Goal: Task Accomplishment & Management: Use online tool/utility

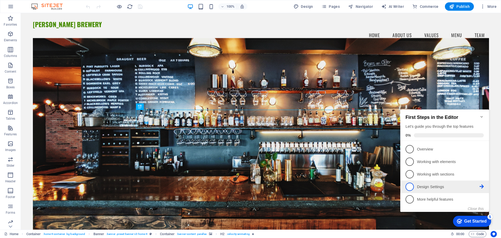
click at [437, 185] on p "Design Settings - incomplete" at bounding box center [448, 186] width 63 height 5
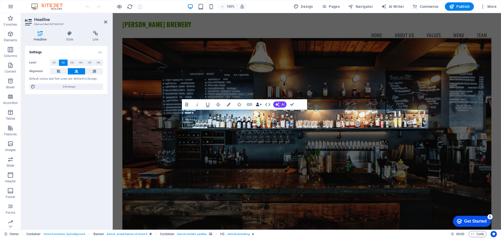
click at [259, 105] on icon "button" at bounding box center [258, 104] width 4 height 4
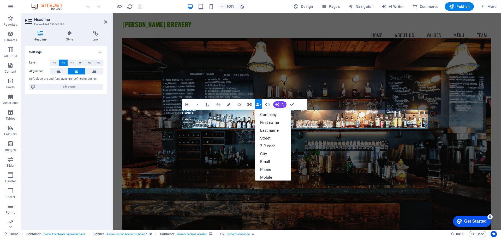
click at [259, 105] on icon "button" at bounding box center [258, 104] width 4 height 4
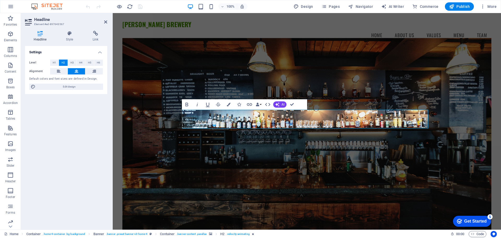
click at [57, 78] on div "Default colors and font sizes are defined in Design." at bounding box center [66, 79] width 74 height 4
click at [65, 88] on span "Edit design" at bounding box center [69, 86] width 64 height 6
select select "rem"
select select "200"
select select "px"
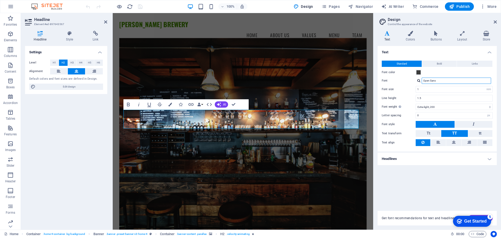
click at [450, 80] on input "Open Sans" at bounding box center [455, 80] width 69 height 6
click at [419, 81] on div at bounding box center [418, 80] width 3 height 3
click at [442, 101] on div "Manage fonts →" at bounding box center [457, 101] width 69 height 7
select select "popularity"
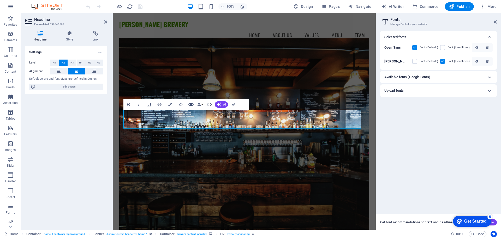
click at [469, 90] on div "Upload fonts" at bounding box center [433, 90] width 99 height 6
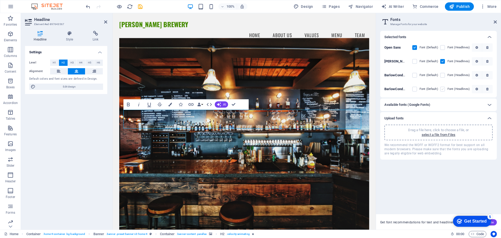
click at [443, 89] on label at bounding box center [442, 89] width 5 height 5
click at [0, 0] on QIgMu_l6vlYoU_j9S4cwWw "checkbox" at bounding box center [0, 0] width 0 height 0
click at [415, 75] on label at bounding box center [414, 75] width 5 height 5
click at [0, 0] on ToQ5mX8mLbErq2cHBPjwHQ "checkbox" at bounding box center [0, 0] width 0 height 0
click at [444, 180] on div "Selected fonts Open Sans Font (Default) Font (Headlines) Oswald Font (Default) …" at bounding box center [438, 120] width 117 height 179
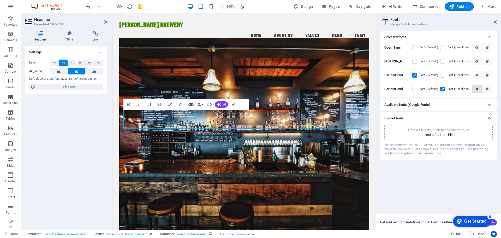
click at [476, 88] on icon "button" at bounding box center [476, 88] width 3 height 3
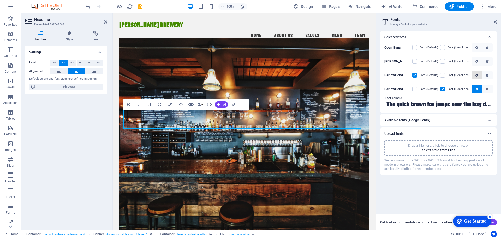
click at [477, 74] on icon "button" at bounding box center [476, 75] width 3 height 3
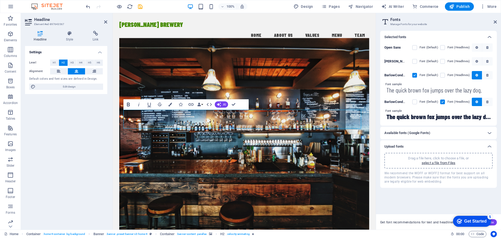
click at [127, 102] on icon "button" at bounding box center [128, 104] width 6 height 6
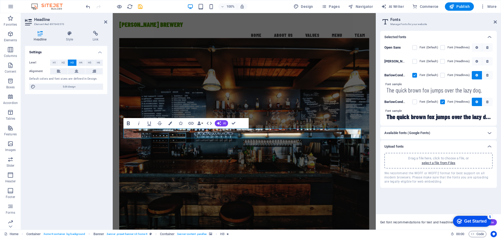
click at [129, 122] on icon "button" at bounding box center [128, 123] width 6 height 6
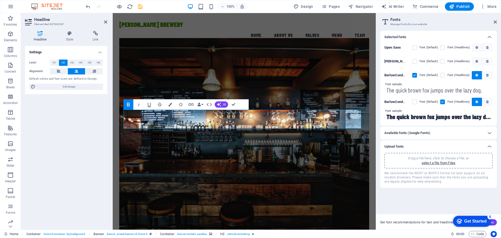
click at [424, 203] on div "Selected fonts Open Sans Font (Default) Font (Headlines) Oswald Font (Default) …" at bounding box center [438, 120] width 117 height 179
click at [496, 22] on icon at bounding box center [494, 22] width 3 height 4
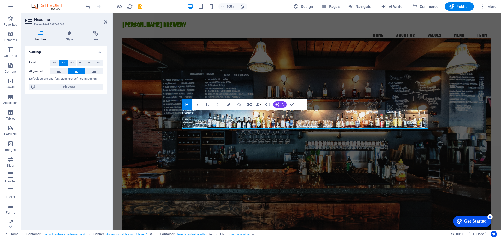
click at [187, 103] on icon "button" at bounding box center [186, 104] width 3 height 4
click at [186, 103] on icon "button" at bounding box center [186, 104] width 3 height 4
click at [198, 102] on icon "button" at bounding box center [197, 104] width 6 height 6
click at [209, 105] on icon "button" at bounding box center [207, 104] width 6 height 6
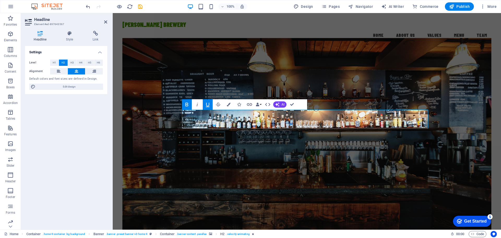
click at [209, 105] on icon "button" at bounding box center [207, 104] width 6 height 6
click at [70, 33] on icon at bounding box center [69, 33] width 25 height 5
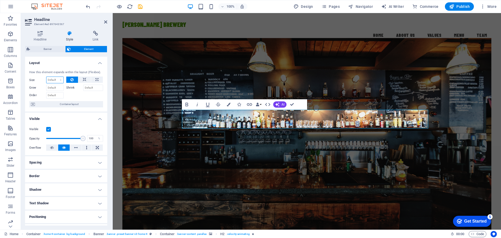
click at [57, 78] on select "Default auto px % 1/1 1/2 1/3 1/4 1/5 1/6 1/7 1/8 1/9 1/10" at bounding box center [54, 80] width 17 height 6
select select "%"
click at [55, 77] on select "Default auto px % 1/1 1/2 1/3 1/4 1/5 1/6 1/7 1/8 1/9 1/10" at bounding box center [54, 80] width 17 height 6
click at [57, 82] on select "Default auto px % 1/1 1/2 1/3 1/4 1/5 1/6 1/7 1/8 1/9 1/10" at bounding box center [59, 80] width 7 height 6
click at [52, 78] on input "100" at bounding box center [54, 80] width 17 height 6
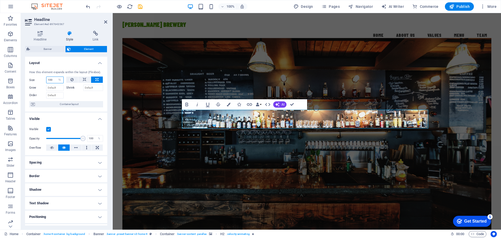
click at [53, 81] on input "100" at bounding box center [54, 80] width 17 height 6
click at [49, 81] on input "100" at bounding box center [54, 80] width 17 height 6
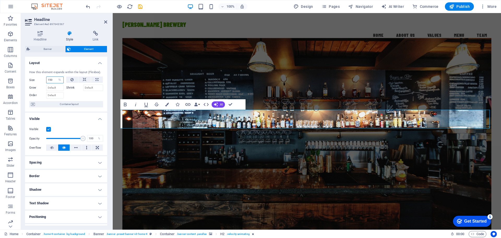
click at [55, 81] on input "150" at bounding box center [54, 80] width 17 height 6
type input "100"
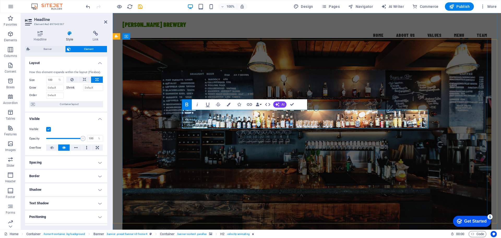
click at [316, 89] on figure at bounding box center [306, 136] width 369 height 197
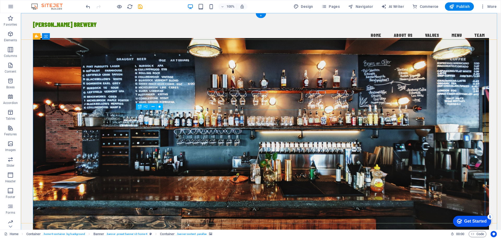
click at [140, 107] on icon at bounding box center [140, 106] width 4 height 6
click at [141, 107] on icon at bounding box center [140, 106] width 4 height 6
click at [10, 35] on icon "button" at bounding box center [10, 34] width 6 height 6
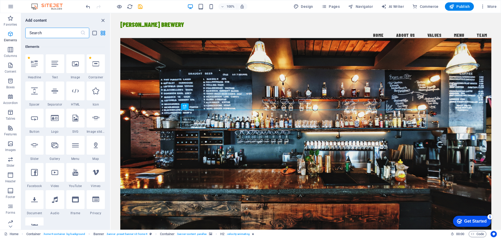
scroll to position [56, 0]
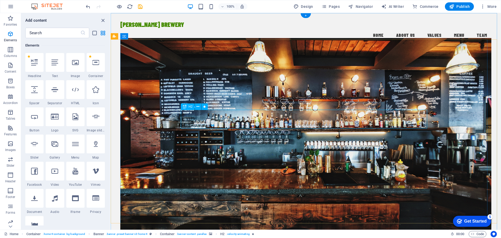
click at [102, 22] on icon "close panel" at bounding box center [103, 20] width 6 height 6
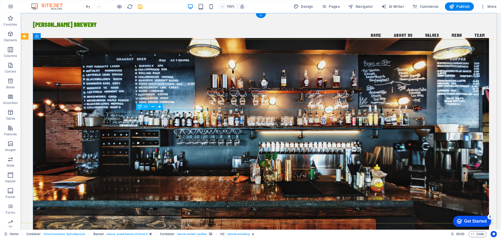
select select "%"
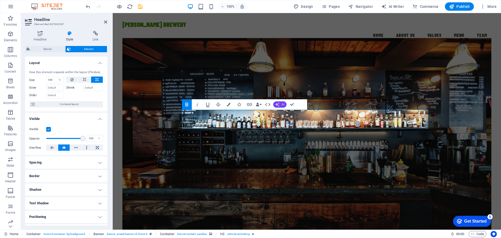
click at [279, 106] on icon "button" at bounding box center [277, 104] width 4 height 4
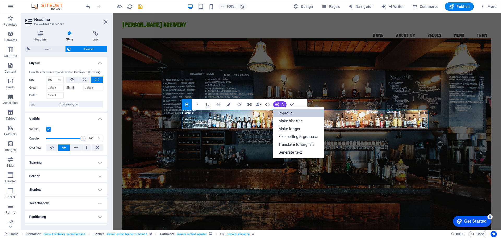
click at [289, 112] on link "Improve" at bounding box center [298, 113] width 51 height 8
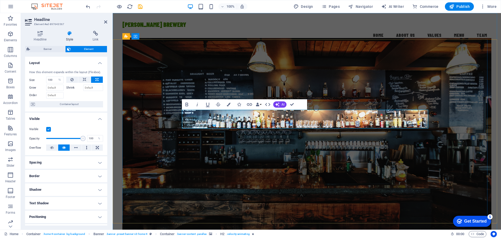
click at [315, 88] on figure at bounding box center [306, 136] width 369 height 197
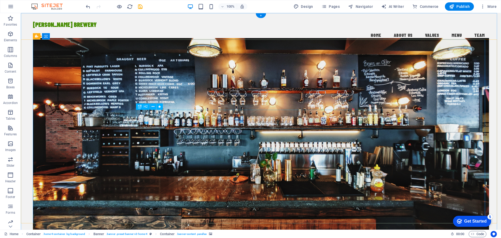
select select "%"
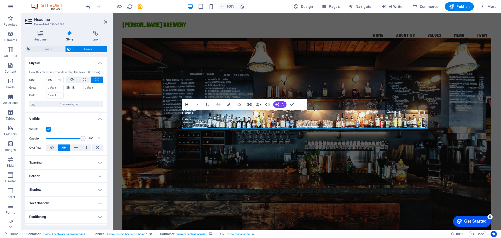
click at [184, 102] on icon "button" at bounding box center [187, 104] width 6 height 6
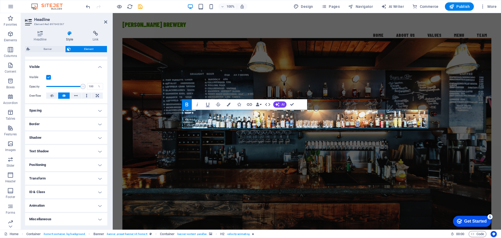
click at [74, 110] on h4 "Spacing" at bounding box center [66, 110] width 82 height 13
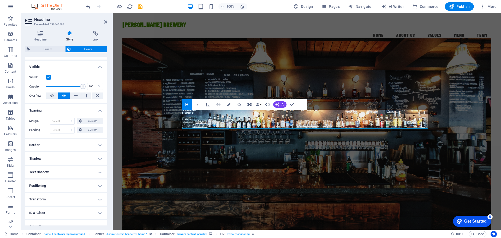
click at [76, 146] on h4 "Border" at bounding box center [66, 144] width 82 height 13
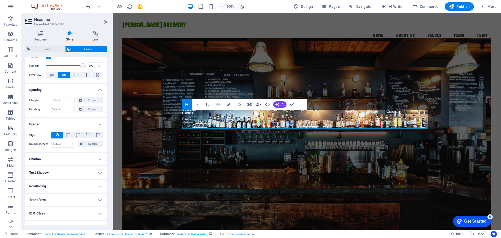
scroll to position [94, 0]
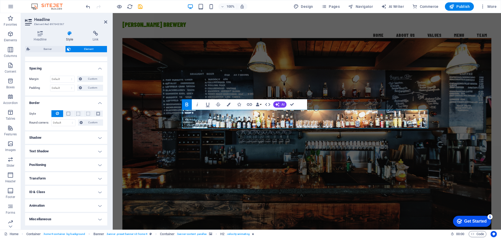
click at [76, 140] on h4 "Shadow" at bounding box center [66, 137] width 82 height 13
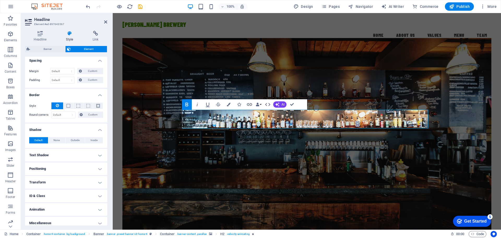
scroll to position [106, 0]
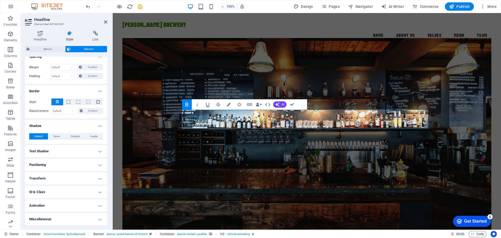
click at [81, 152] on h4 "Text Shadow" at bounding box center [66, 151] width 82 height 13
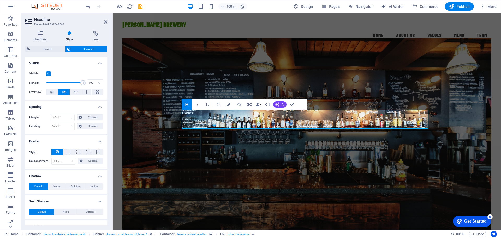
scroll to position [0, 0]
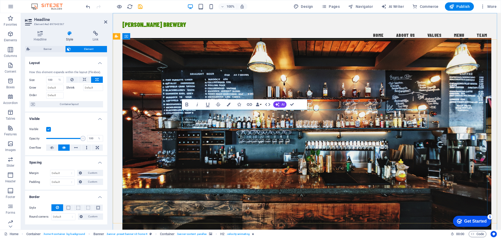
drag, startPoint x: 358, startPoint y: 121, endPoint x: 245, endPoint y: 119, distance: 112.9
click at [40, 35] on icon at bounding box center [40, 33] width 30 height 5
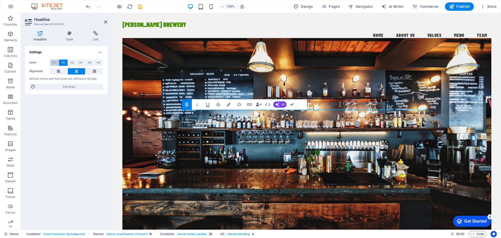
click at [54, 62] on span "H1" at bounding box center [54, 62] width 3 height 6
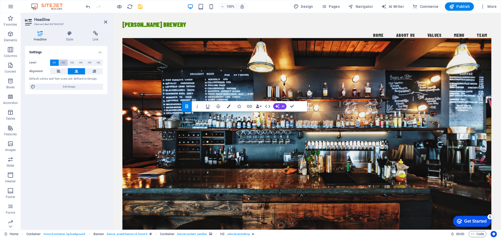
click at [63, 63] on span "H2" at bounding box center [63, 62] width 3 height 6
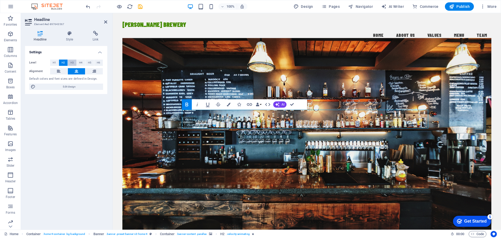
click at [73, 63] on span "H3" at bounding box center [71, 62] width 3 height 6
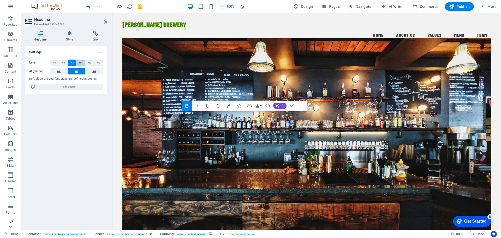
click at [81, 63] on span "H4" at bounding box center [80, 62] width 3 height 6
click at [89, 63] on span "H5" at bounding box center [89, 62] width 3 height 6
click at [99, 63] on span "H6" at bounding box center [98, 62] width 3 height 6
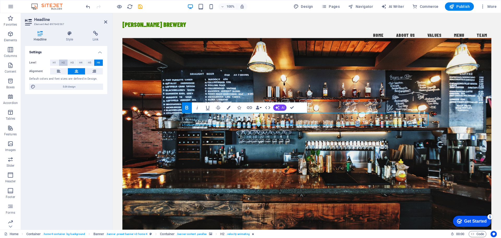
click at [63, 63] on span "H2" at bounding box center [63, 62] width 3 height 6
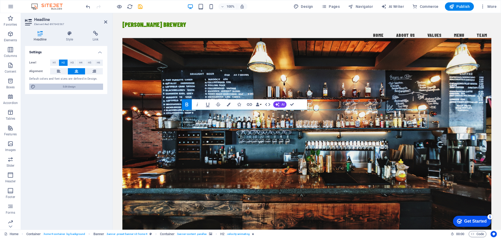
click at [67, 88] on span "Edit design" at bounding box center [69, 86] width 64 height 6
select select "rem"
select select "200"
select select "px"
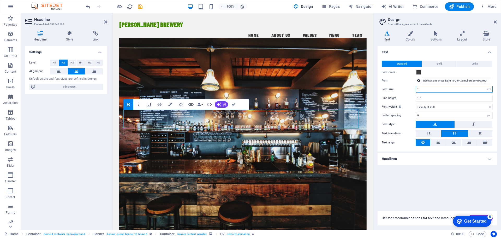
click at [436, 89] on input "1" at bounding box center [454, 89] width 76 height 6
drag, startPoint x: 420, startPoint y: 89, endPoint x: 416, endPoint y: 87, distance: 4.4
click at [416, 87] on input "1" at bounding box center [454, 89] width 76 height 6
click at [419, 181] on div "Text Standard Bold Links Font color Font BarlowCondensed Light ToQ5mX8mLbErq2cH…" at bounding box center [436, 125] width 119 height 158
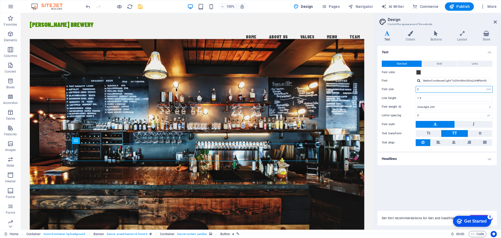
drag, startPoint x: 422, startPoint y: 89, endPoint x: 407, endPoint y: 89, distance: 14.9
click at [407, 89] on div "Font size 2 rem px" at bounding box center [437, 89] width 111 height 7
type input "1"
click at [421, 181] on div "Text Standard Bold Links Font color Font BarlowCondensed Light ToQ5mX8mLbErq2cH…" at bounding box center [436, 125] width 119 height 158
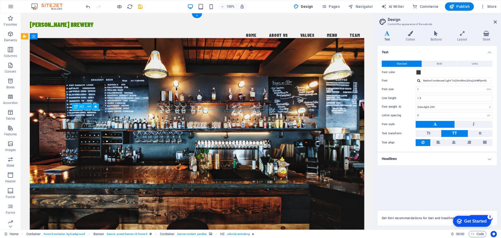
click at [437, 63] on span "Bold" at bounding box center [439, 64] width 5 height 6
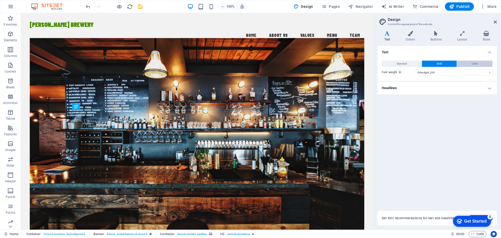
click at [476, 64] on span "Links" at bounding box center [475, 64] width 6 height 6
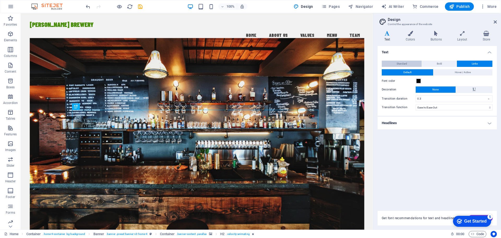
click at [400, 64] on span "Standard" at bounding box center [401, 64] width 10 height 6
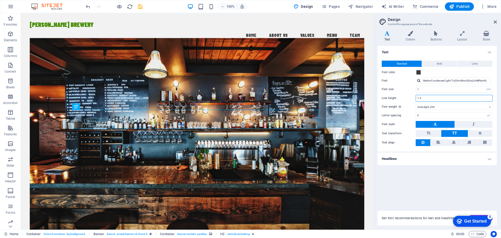
click at [449, 98] on input "1.5" at bounding box center [454, 98] width 76 height 6
drag, startPoint x: 425, startPoint y: 97, endPoint x: 408, endPoint y: 99, distance: 17.3
click at [408, 99] on div "Line height 1.5" at bounding box center [437, 98] width 111 height 7
type input "2"
click at [406, 186] on div "Text Standard Bold Links Font color Font BarlowCondensed Light ToQ5mX8mLbErq2cH…" at bounding box center [436, 125] width 119 height 158
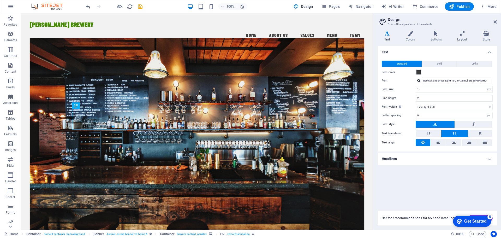
click at [433, 157] on h4 "Headlines" at bounding box center [436, 158] width 119 height 13
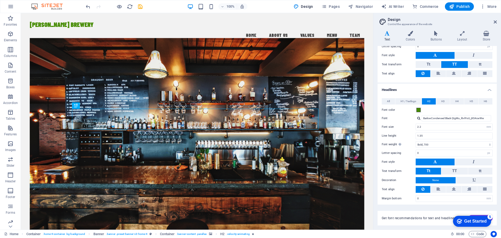
scroll to position [71, 0]
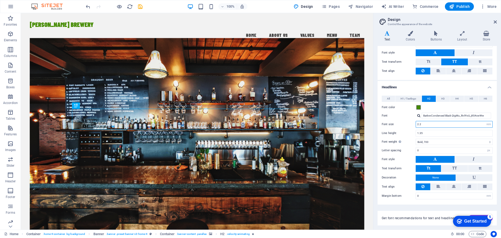
click at [430, 126] on input "2.2" at bounding box center [454, 124] width 76 height 6
drag, startPoint x: 430, startPoint y: 124, endPoint x: 411, endPoint y: 122, distance: 18.7
click at [412, 122] on div "Font size 2.2 rem px em %" at bounding box center [437, 124] width 111 height 7
click at [340, 169] on figure at bounding box center [197, 136] width 335 height 197
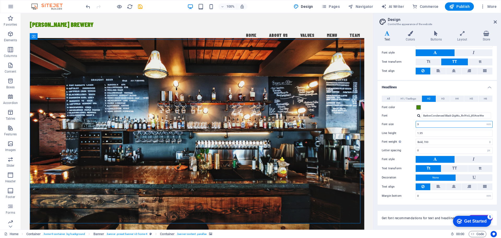
drag, startPoint x: 423, startPoint y: 123, endPoint x: 415, endPoint y: 123, distance: 8.1
click at [415, 123] on div "Font size 3 rem px em %" at bounding box center [437, 124] width 111 height 7
type input "5"
click at [421, 205] on div "Get font recommendations for text and headlines. Generate" at bounding box center [436, 214] width 119 height 21
click at [441, 140] on select "Thin, 100 Extra-light, 200 Light, 300 Regular, 400 Medium, 500 Semi-bold, 600 B…" at bounding box center [453, 141] width 77 height 6
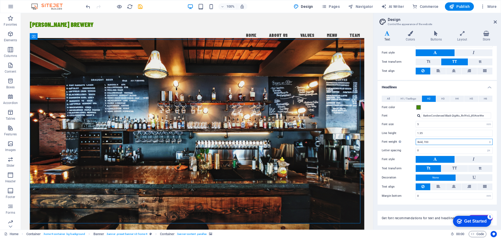
select select "300"
click at [415, 138] on select "Thin, 100 Extra-light, 200 Light, 300 Regular, 400 Medium, 500 Semi-bold, 600 B…" at bounding box center [453, 141] width 77 height 6
click at [407, 208] on div "Get font recommendations for text and headlines. Generate" at bounding box center [436, 214] width 119 height 21
click at [419, 107] on span at bounding box center [418, 107] width 4 height 4
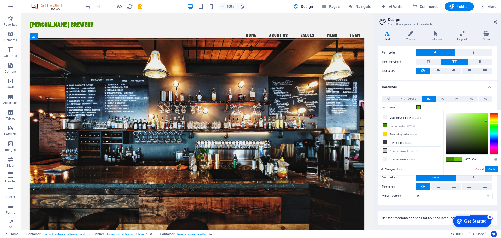
drag, startPoint x: 487, startPoint y: 130, endPoint x: 486, endPoint y: 121, distance: 9.2
click at [486, 121] on div at bounding box center [486, 121] width 2 height 2
type input "#95c906"
click at [495, 121] on div at bounding box center [494, 121] width 8 height 1
click at [492, 168] on button "Apply" at bounding box center [491, 169] width 13 height 6
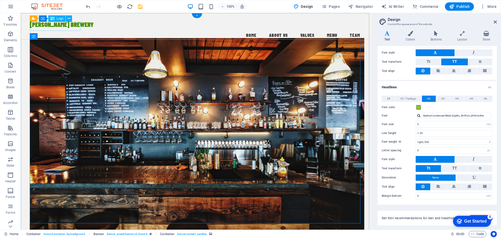
click at [67, 26] on div "[PERSON_NAME] BREWERY" at bounding box center [197, 24] width 335 height 9
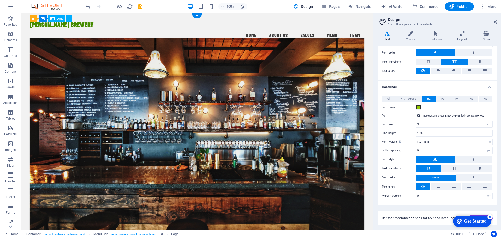
click at [74, 26] on div "[PERSON_NAME] BREWERY" at bounding box center [197, 24] width 335 height 9
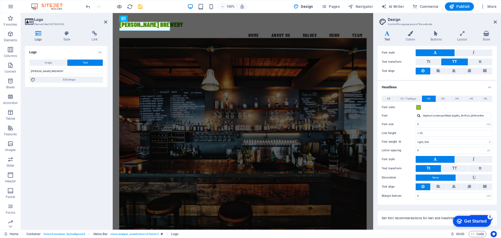
scroll to position [0, 0]
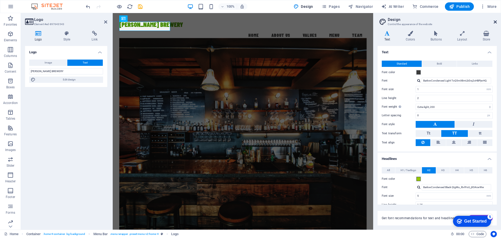
click at [496, 22] on icon at bounding box center [494, 22] width 3 height 4
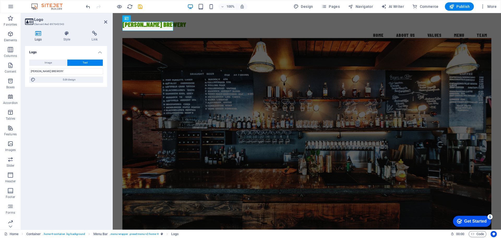
click at [87, 100] on div "Logo Image Text Drag files here, click to choose files or select files from Fil…" at bounding box center [66, 135] width 82 height 179
click at [138, 27] on div "[PERSON_NAME] BREWERY" at bounding box center [306, 24] width 369 height 9
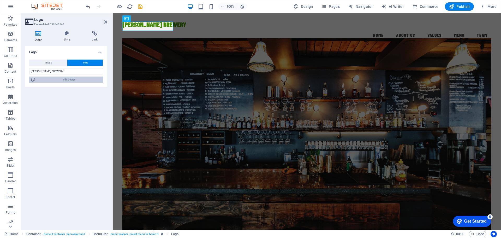
click at [71, 80] on span "Edit design" at bounding box center [69, 79] width 64 height 6
select select "rem"
select select "200"
select select "px"
select select "rem"
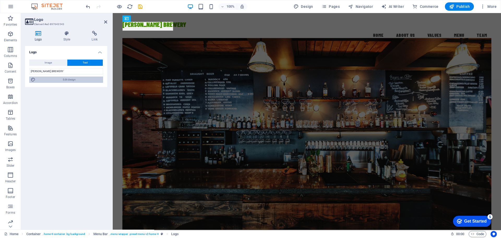
select select "700"
select select "px"
select select "rem"
select select "300"
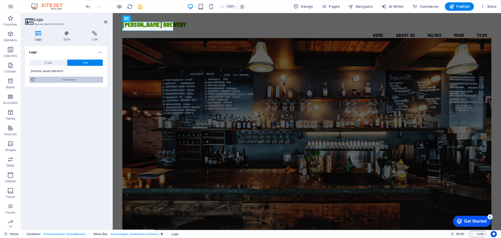
select select "px"
select select "rem"
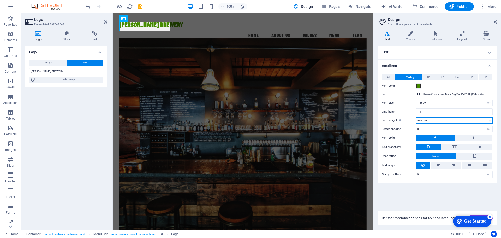
click at [444, 119] on select "Thin, 100 Extra-light, 200 Light, 300 Regular, 400 Medium, 500 Semi-bold, 600 B…" at bounding box center [453, 120] width 77 height 6
select select "300"
click at [415, 117] on select "Thin, 100 Extra-light, 200 Light, 300 Regular, 400 Medium, 500 Semi-bold, 600 B…" at bounding box center [453, 120] width 77 height 6
click at [429, 193] on div "Text Standard Bold Links Font color Font BarlowCondensed Light ToQ5mX8mLbErq2cH…" at bounding box center [436, 125] width 119 height 158
click at [418, 193] on div "Text Standard Bold Links Font color Font BarlowCondensed Light ToQ5mX8mLbErq2cH…" at bounding box center [436, 125] width 119 height 158
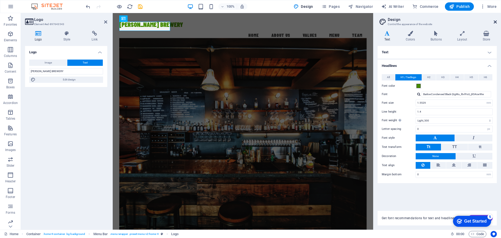
click at [494, 22] on icon at bounding box center [494, 22] width 3 height 4
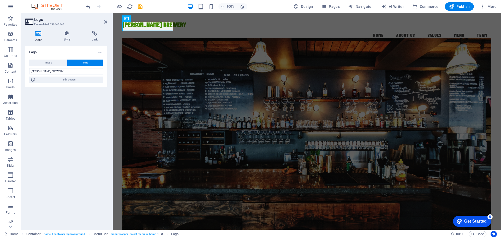
click at [312, 84] on figure at bounding box center [306, 136] width 369 height 197
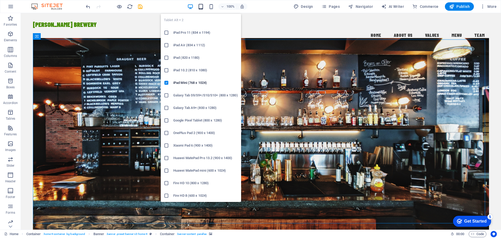
click at [201, 6] on icon "button" at bounding box center [201, 7] width 6 height 6
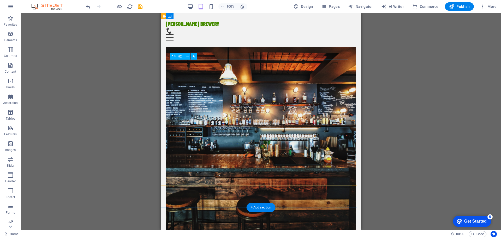
scroll to position [4, 0]
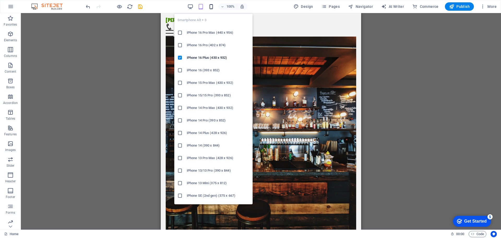
click at [212, 8] on icon "button" at bounding box center [211, 7] width 6 height 6
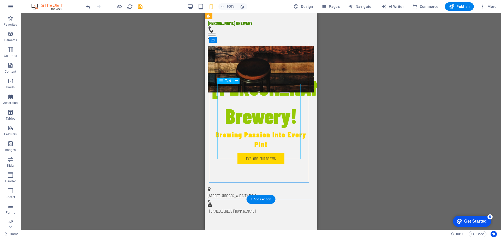
scroll to position [209, 0]
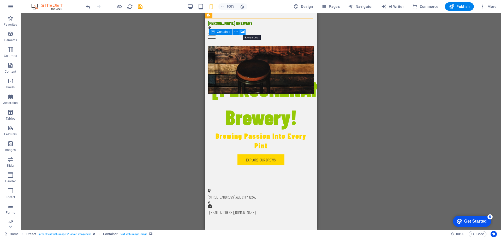
click at [243, 31] on icon at bounding box center [242, 31] width 4 height 5
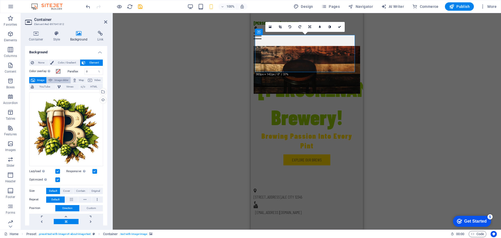
click at [53, 80] on button "Image slider" at bounding box center [59, 80] width 24 height 6
select select "ms"
select select "s"
select select "progressive"
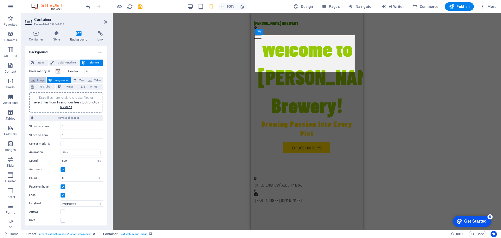
click at [38, 79] on span "Image" at bounding box center [41, 80] width 8 height 6
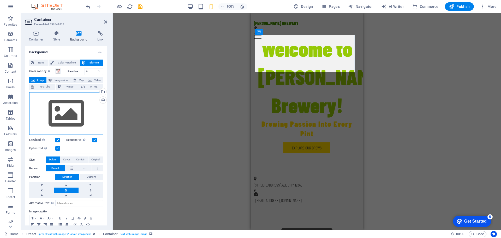
click at [63, 117] on div "Drag files here, click to choose files or select files from Files or our free s…" at bounding box center [66, 113] width 74 height 43
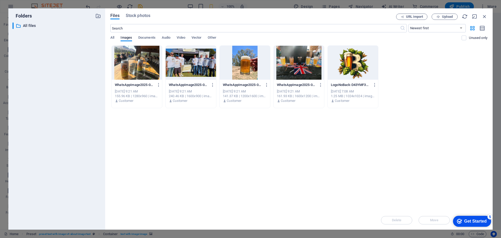
click at [367, 42] on div "All Images Documents Audio Video Vector Other" at bounding box center [285, 40] width 351 height 10
click at [356, 61] on div at bounding box center [353, 63] width 50 height 34
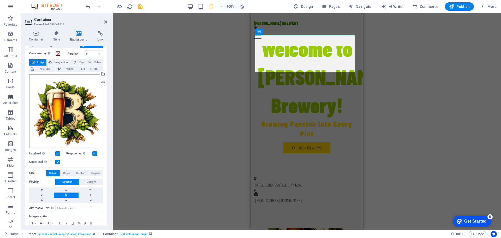
scroll to position [0, 0]
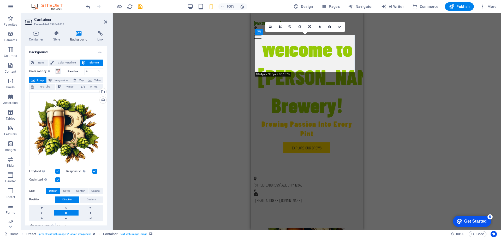
click at [404, 49] on div "Drag here to replace the existing content. Press “Ctrl” if you want to create a…" at bounding box center [307, 121] width 388 height 216
click at [340, 27] on icon at bounding box center [339, 26] width 3 height 3
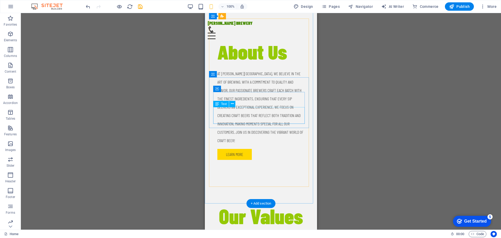
scroll to position [396, 0]
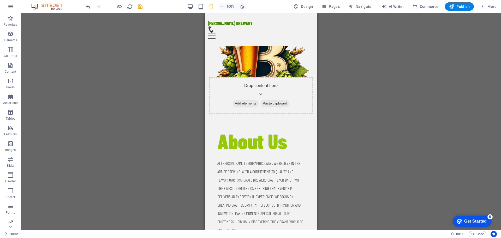
click at [381, 76] on div "Drag here to replace the existing content. Press “Ctrl” if you want to create a…" at bounding box center [261, 121] width 480 height 216
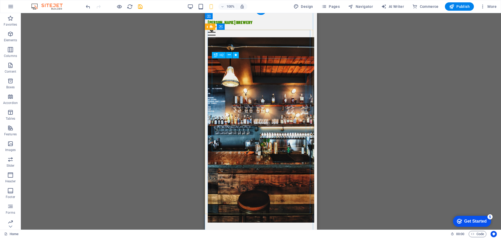
scroll to position [0, 0]
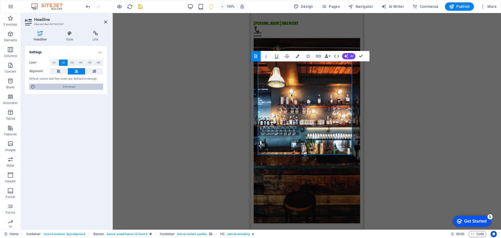
click at [72, 87] on span "Edit design" at bounding box center [69, 86] width 64 height 6
select select "rem"
select select "300"
select select "px"
select select "rem"
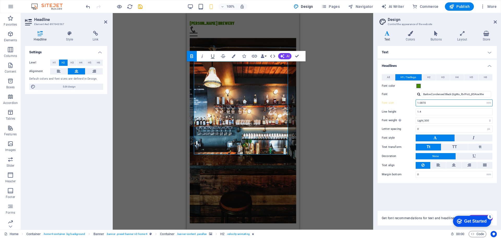
click at [429, 103] on input "1.0870" at bounding box center [454, 103] width 76 height 6
click at [391, 52] on h4 "Text" at bounding box center [436, 52] width 119 height 13
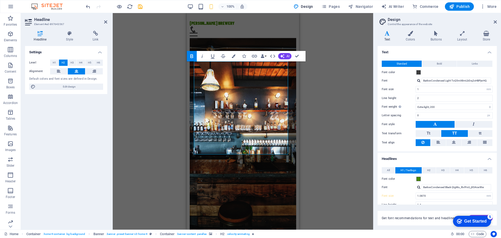
click at [488, 52] on h4 "Text" at bounding box center [436, 50] width 119 height 9
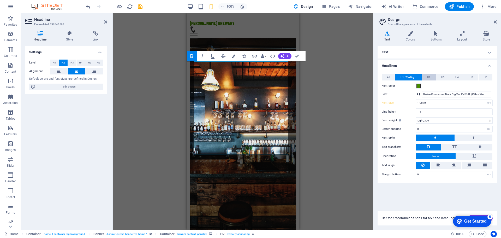
click at [426, 79] on button "H2" at bounding box center [429, 77] width 14 height 6
click at [417, 191] on div "Text Standard Bold Links Font color Font BarlowCondensed Light ToQ5mX8mLbErq2cH…" at bounding box center [436, 125] width 119 height 158
click at [312, 118] on div "Drag here to replace the existing content. Press “Ctrl” if you want to create a…" at bounding box center [243, 121] width 260 height 216
click at [319, 116] on div "Drag here to replace the existing content. Press “Ctrl” if you want to create a…" at bounding box center [243, 121] width 260 height 216
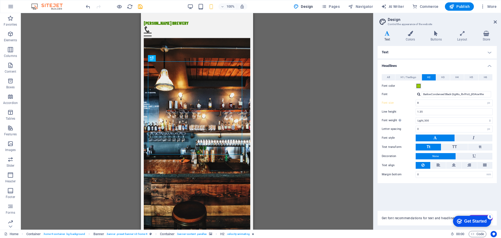
click at [307, 88] on div "Drag here to replace the existing content. Press “Ctrl” if you want to create a…" at bounding box center [197, 121] width 352 height 216
click at [496, 21] on icon at bounding box center [494, 22] width 3 height 4
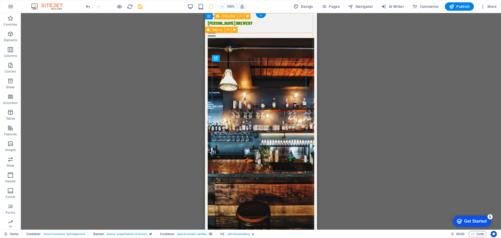
click at [279, 26] on div "[PERSON_NAME] BREWERY Menu Home About Us Values Menu Team" at bounding box center [261, 29] width 112 height 33
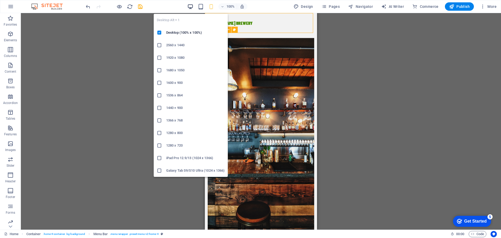
click at [192, 5] on icon "button" at bounding box center [190, 7] width 6 height 6
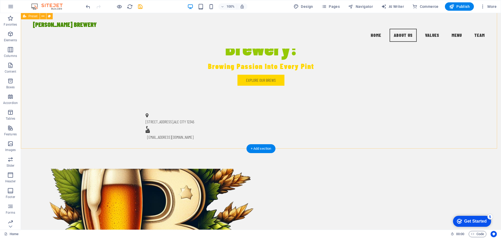
scroll to position [209, 0]
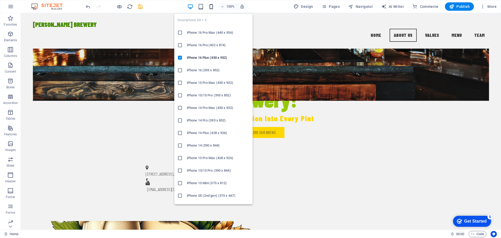
click at [212, 5] on icon "button" at bounding box center [211, 7] width 6 height 6
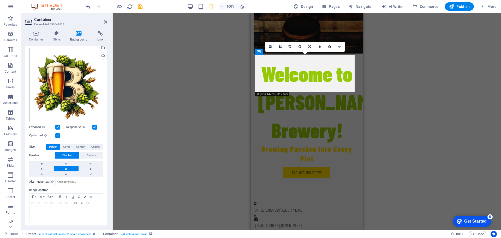
scroll to position [44, 0]
click at [66, 145] on span "Cover" at bounding box center [66, 146] width 7 height 6
click at [170, 116] on div "Drag here to replace the existing content. Press “Ctrl” if you want to create a…" at bounding box center [307, 121] width 388 height 216
click at [279, 47] on icon at bounding box center [280, 46] width 3 height 3
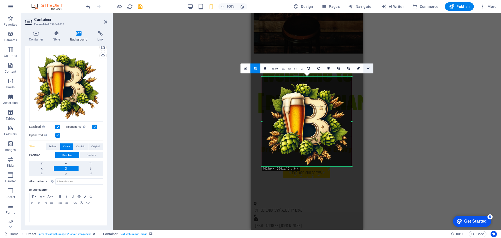
click at [367, 69] on icon at bounding box center [367, 68] width 3 height 3
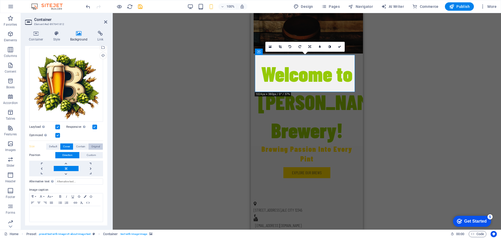
click at [92, 145] on span "Original" at bounding box center [95, 146] width 9 height 6
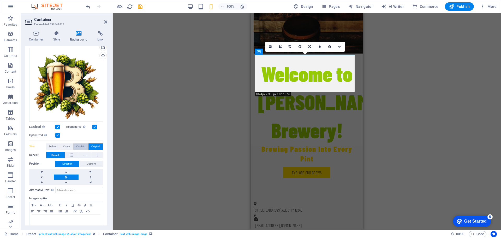
click at [79, 146] on span "Contain" at bounding box center [80, 146] width 9 height 6
click at [66, 145] on span "Cover" at bounding box center [66, 146] width 7 height 6
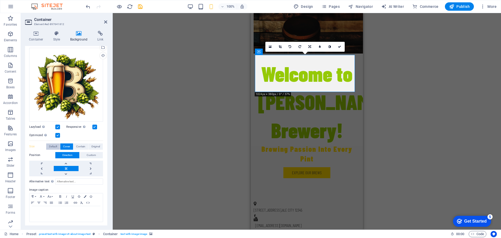
click at [53, 144] on span "Default" at bounding box center [53, 146] width 8 height 6
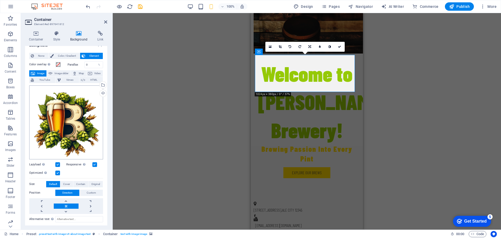
scroll to position [0, 0]
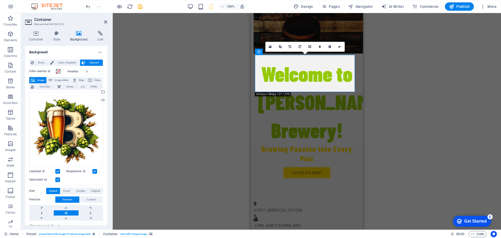
click at [60, 53] on h4 "Background" at bounding box center [66, 50] width 82 height 9
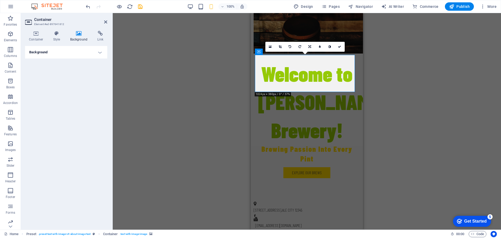
click at [103, 21] on h2 "Container" at bounding box center [70, 19] width 73 height 5
click at [106, 23] on icon at bounding box center [105, 22] width 3 height 4
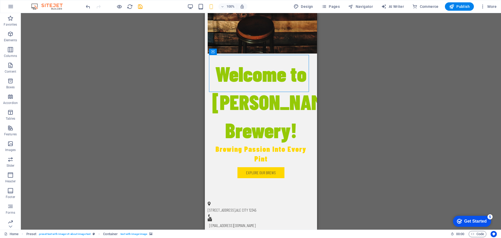
click at [175, 85] on div "Drag here to replace the existing content. Press “Ctrl” if you want to create a…" at bounding box center [261, 121] width 480 height 216
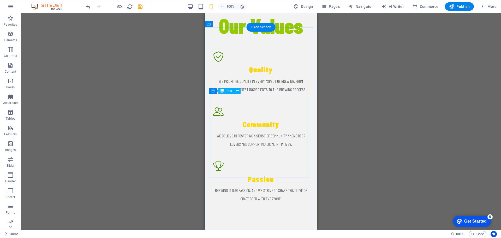
scroll to position [704, 0]
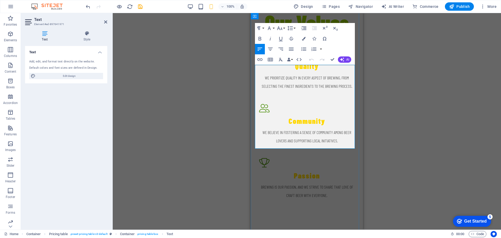
drag, startPoint x: 281, startPoint y: 78, endPoint x: 257, endPoint y: 77, distance: 23.2
click at [281, 40] on icon "button" at bounding box center [280, 38] width 6 height 6
drag, startPoint x: 281, startPoint y: 109, endPoint x: 257, endPoint y: 109, distance: 24.3
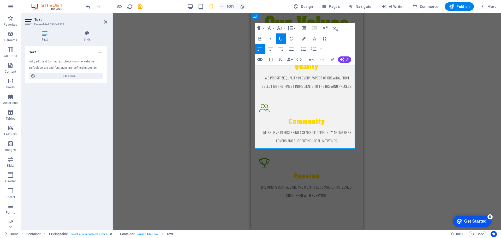
click at [280, 39] on icon "button" at bounding box center [280, 38] width 6 height 6
click at [213, 101] on div "Drag here to replace the existing content. Press “Ctrl” if you want to create a…" at bounding box center [307, 121] width 388 height 216
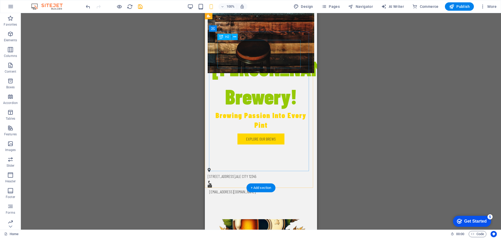
scroll to position [287, 0]
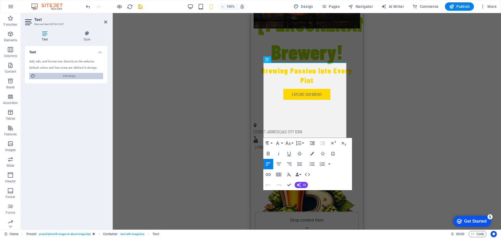
click at [71, 76] on span "Edit design" at bounding box center [69, 76] width 64 height 6
select select "px"
select select "300"
select select "px"
select select "rem"
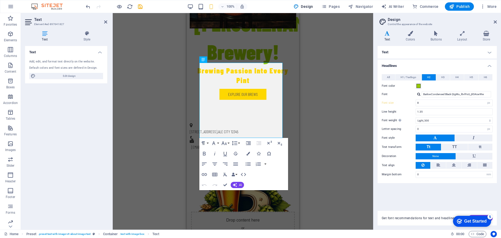
click at [427, 148] on span "Tt" at bounding box center [428, 146] width 4 height 5
click at [452, 148] on span "TT" at bounding box center [454, 146] width 5 height 5
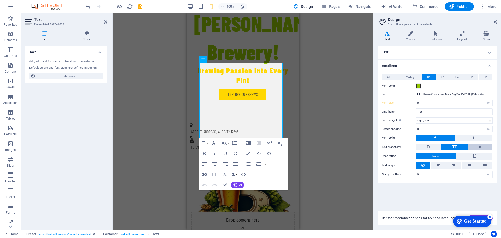
click at [478, 149] on button "tt" at bounding box center [480, 146] width 24 height 7
click at [426, 146] on span "Tt" at bounding box center [428, 146] width 4 height 5
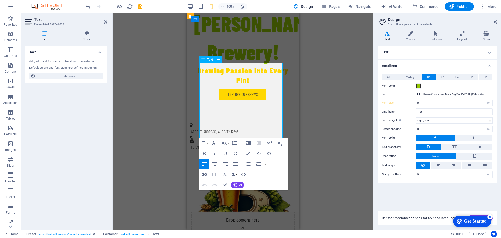
drag, startPoint x: 228, startPoint y: 134, endPoint x: 199, endPoint y: 67, distance: 73.8
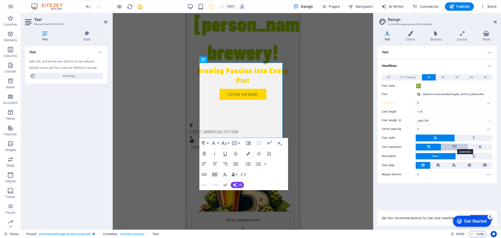
click at [454, 147] on span "TT" at bounding box center [454, 146] width 5 height 5
click at [427, 148] on span "Tt" at bounding box center [428, 146] width 4 height 5
click at [481, 146] on span "tt" at bounding box center [480, 146] width 3 height 5
click at [431, 146] on button "Tt" at bounding box center [427, 146] width 25 height 7
drag, startPoint x: 238, startPoint y: 136, endPoint x: 231, endPoint y: 121, distance: 16.7
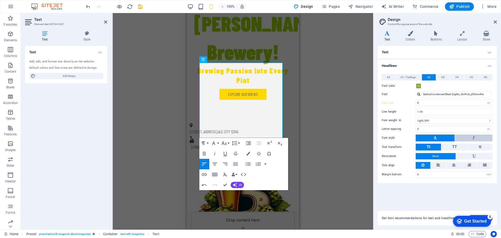
click at [475, 138] on button at bounding box center [474, 137] width 38 height 7
click at [412, 203] on div "Text Standard Bold Links Font color Font BarlowCondensed Light ToQ5mX8mLbErq2cH…" at bounding box center [436, 125] width 119 height 158
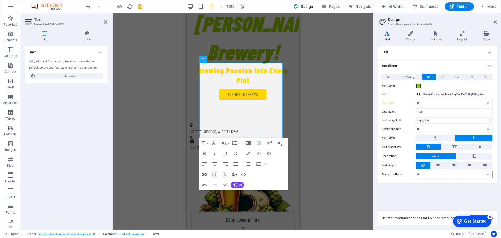
drag, startPoint x: 435, startPoint y: 138, endPoint x: 431, endPoint y: 176, distance: 38.7
click at [435, 138] on icon at bounding box center [434, 137] width 3 height 6
click at [429, 193] on div "Text Standard Bold Links Font color Font BarlowCondensed Light ToQ5mX8mLbErq2cH…" at bounding box center [436, 125] width 119 height 158
click at [490, 52] on h4 "Text" at bounding box center [436, 52] width 119 height 13
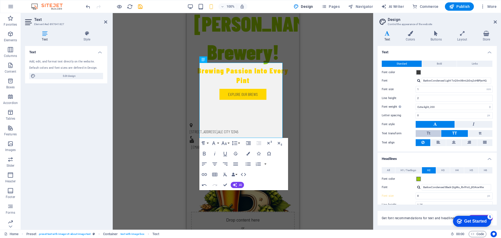
click at [431, 132] on button "Tt" at bounding box center [427, 133] width 25 height 7
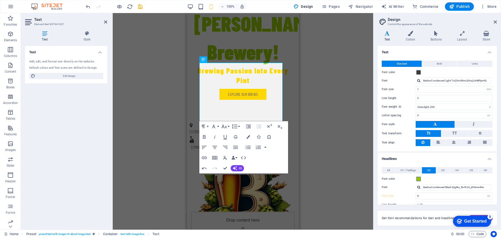
click at [399, 51] on h4 "Text" at bounding box center [436, 50] width 119 height 9
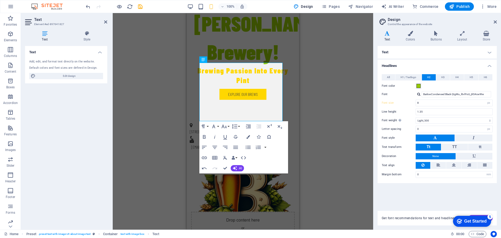
click at [399, 51] on h4 "Text" at bounding box center [436, 52] width 119 height 13
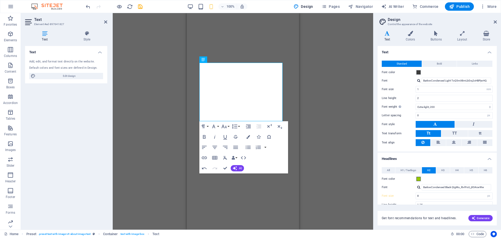
select select "rem"
select select "200"
select select "px"
click at [463, 159] on h4 "Headlines" at bounding box center [436, 156] width 119 height 9
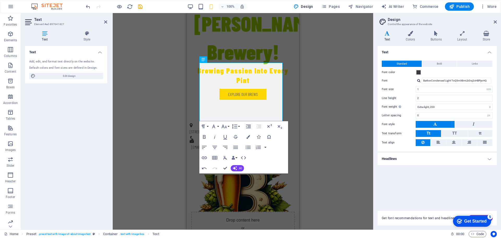
click at [316, 126] on div "Drag here to replace the existing content. Press “Ctrl” if you want to create a…" at bounding box center [243, 121] width 260 height 216
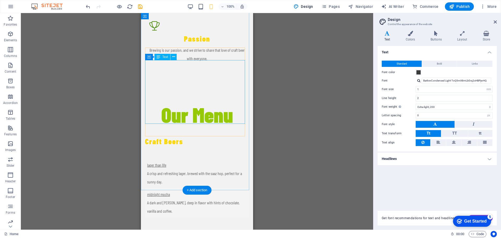
scroll to position [835, 0]
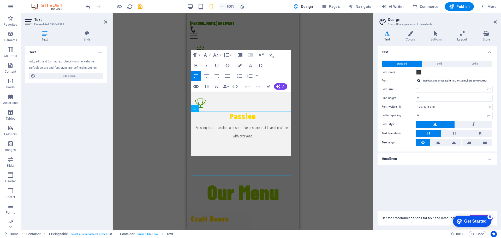
scroll to position [736, 0]
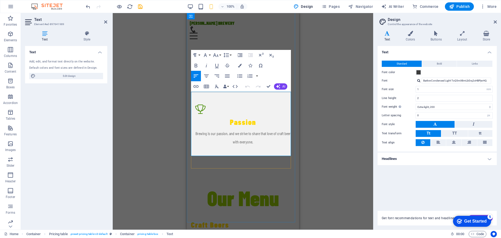
drag, startPoint x: 217, startPoint y: 116, endPoint x: 192, endPoint y: 116, distance: 24.8
click at [216, 66] on icon "button" at bounding box center [217, 65] width 6 height 6
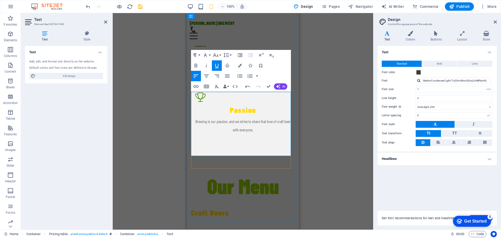
drag, startPoint x: 264, startPoint y: 99, endPoint x: 210, endPoint y: 96, distance: 54.1
click at [196, 73] on icon "button" at bounding box center [196, 76] width 6 height 6
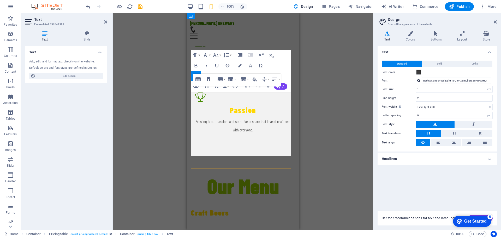
drag, startPoint x: 246, startPoint y: 100, endPoint x: 196, endPoint y: 93, distance: 50.6
click at [194, 68] on icon "button" at bounding box center [196, 65] width 6 height 6
click at [195, 65] on icon "button" at bounding box center [196, 66] width 3 height 4
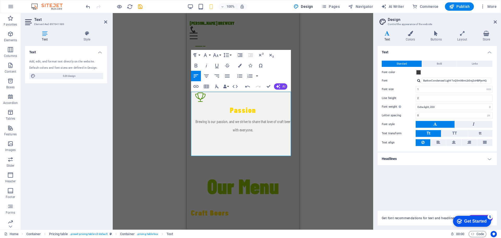
click at [495, 20] on icon at bounding box center [494, 22] width 3 height 4
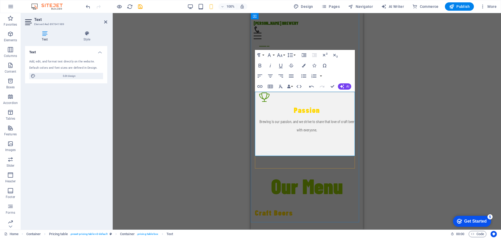
drag, startPoint x: 301, startPoint y: 99, endPoint x: 255, endPoint y: 97, distance: 46.5
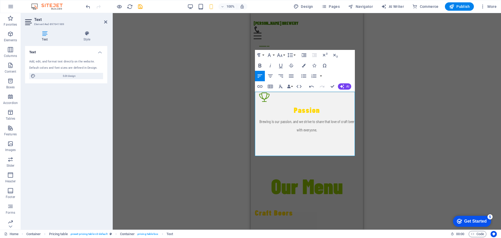
click at [259, 66] on icon "button" at bounding box center [260, 65] width 6 height 6
click at [256, 66] on button "Bold" at bounding box center [260, 65] width 10 height 10
click at [381, 93] on div "Drag here to replace the existing content. Press “Ctrl” if you want to create a…" at bounding box center [307, 121] width 388 height 216
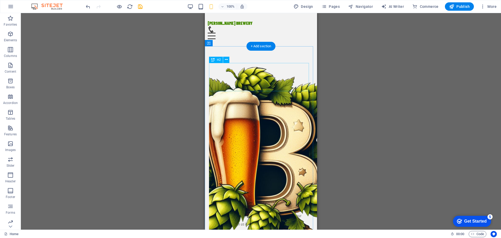
scroll to position [371, 0]
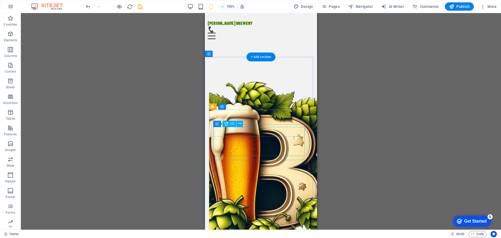
click at [233, 123] on span "H3" at bounding box center [232, 123] width 4 height 3
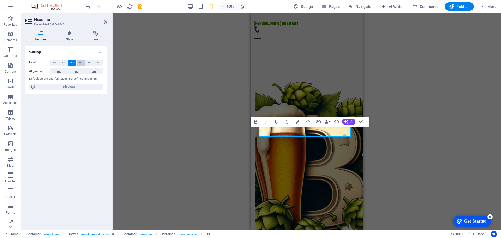
click at [81, 63] on span "H4" at bounding box center [80, 62] width 3 height 6
click at [75, 63] on button "H3" at bounding box center [72, 62] width 9 height 6
click at [255, 122] on icon "button" at bounding box center [255, 122] width 3 height 4
click at [257, 121] on icon "button" at bounding box center [255, 122] width 3 height 4
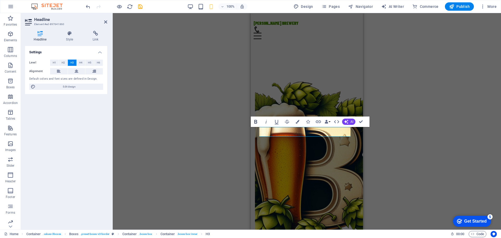
click at [255, 123] on icon "button" at bounding box center [255, 122] width 3 height 4
drag, startPoint x: 319, startPoint y: 132, endPoint x: 291, endPoint y: 134, distance: 27.9
click at [254, 120] on icon "button" at bounding box center [255, 122] width 3 height 4
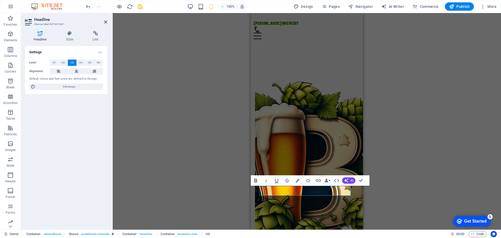
click at [256, 181] on icon "button" at bounding box center [255, 180] width 6 height 6
click at [238, 187] on div "H2 Container Banner Banner Container Info Bar Preset H3 Spacer Button Menu Bar …" at bounding box center [307, 121] width 388 height 216
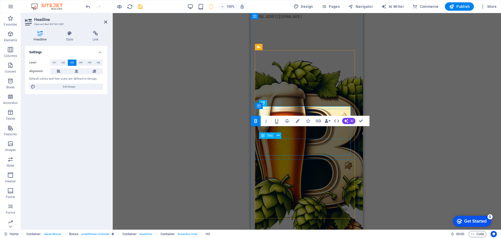
scroll to position [470, 0]
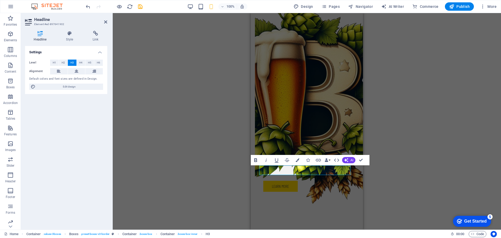
drag, startPoint x: 254, startPoint y: 160, endPoint x: 24, endPoint y: 167, distance: 230.1
click at [254, 160] on icon "button" at bounding box center [255, 160] width 6 height 6
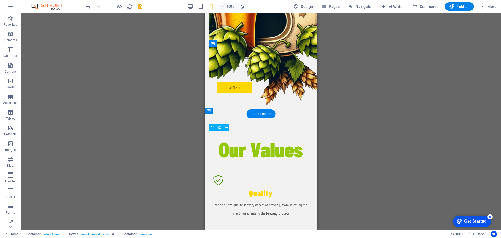
scroll to position [575, 0]
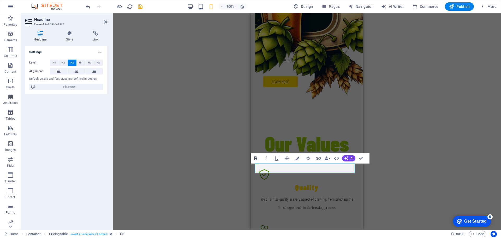
click at [255, 159] on icon "button" at bounding box center [255, 158] width 6 height 6
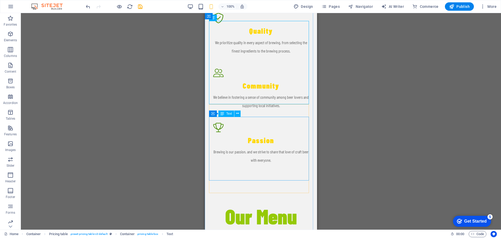
scroll to position [731, 0]
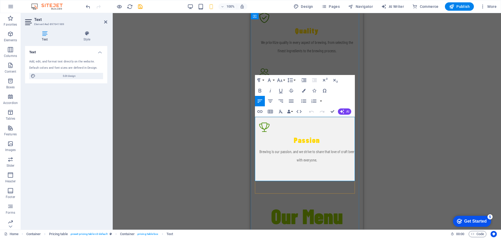
drag, startPoint x: 309, startPoint y: 124, endPoint x: 256, endPoint y: 127, distance: 53.8
click at [256, 90] on button "Bold" at bounding box center [260, 90] width 10 height 10
click at [257, 90] on icon "button" at bounding box center [260, 90] width 6 height 6
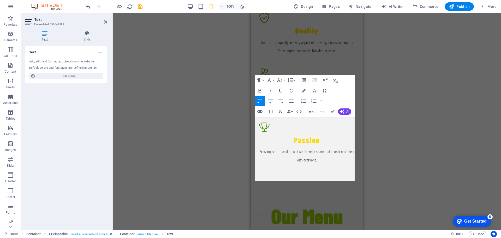
click at [233, 129] on div "Drag here to replace the existing content. Press “Ctrl” if you want to create a…" at bounding box center [307, 121] width 388 height 216
drag, startPoint x: 235, startPoint y: 155, endPoint x: 243, endPoint y: 160, distance: 8.8
click at [235, 155] on div "Drag here to replace the existing content. Press “Ctrl” if you want to create a…" at bounding box center [307, 121] width 388 height 216
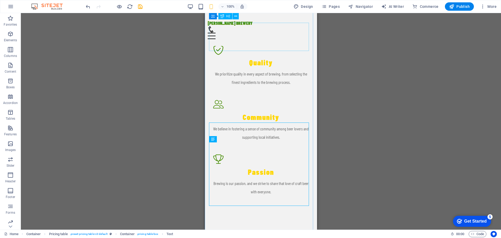
scroll to position [660, 0]
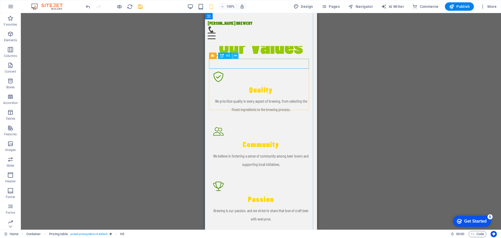
click at [236, 57] on icon at bounding box center [235, 55] width 3 height 5
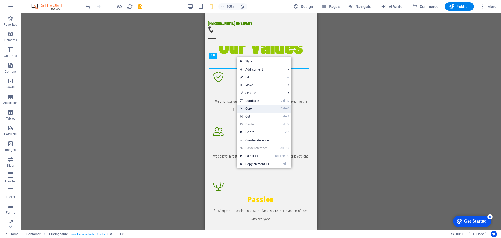
click at [252, 108] on link "Ctrl C Copy" at bounding box center [254, 109] width 35 height 8
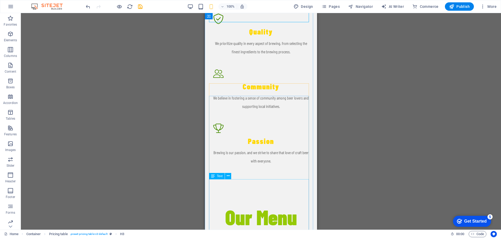
scroll to position [733, 0]
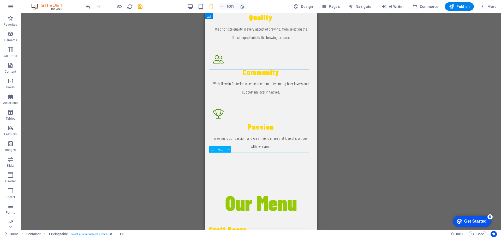
click at [228, 149] on icon at bounding box center [228, 148] width 3 height 5
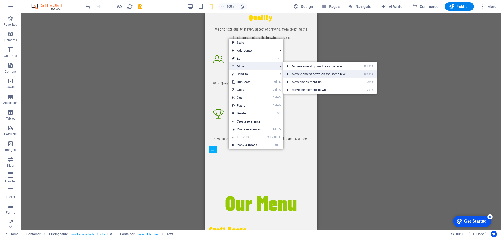
click at [305, 74] on link "Ctrl ⇧ ⬇ Move element down on the same level" at bounding box center [320, 74] width 74 height 8
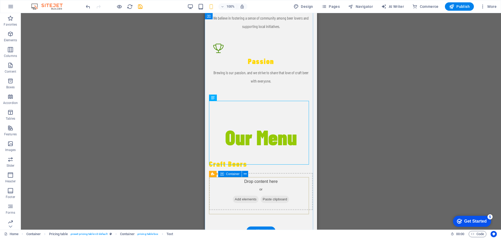
scroll to position [811, 0]
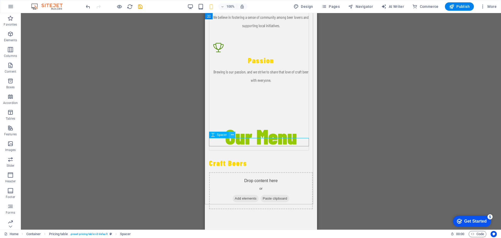
click at [232, 136] on icon at bounding box center [232, 134] width 3 height 5
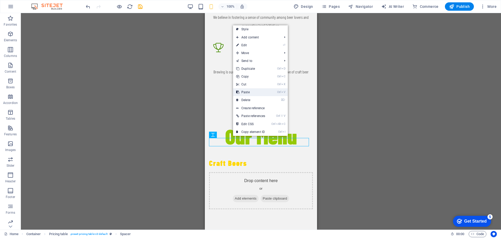
click at [254, 90] on link "Ctrl V Paste" at bounding box center [250, 92] width 35 height 8
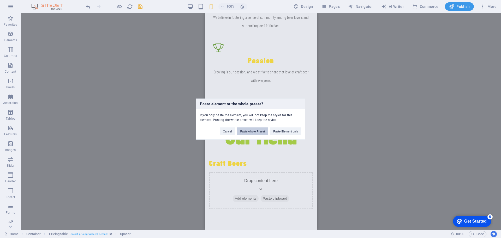
click at [251, 131] on button "Paste whole Preset" at bounding box center [252, 131] width 31 height 8
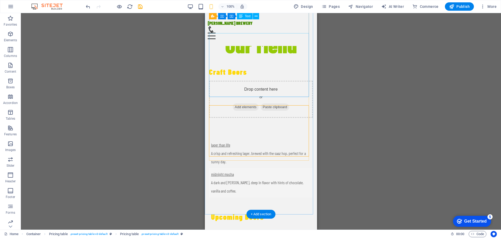
scroll to position [791, 0]
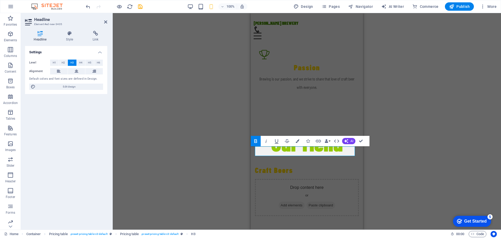
click at [257, 141] on icon "button" at bounding box center [255, 141] width 6 height 6
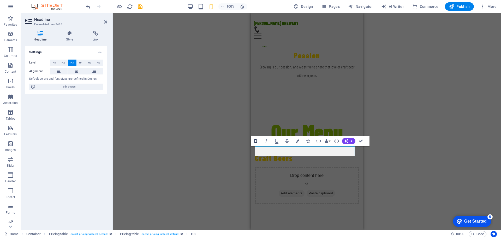
click at [256, 140] on icon "button" at bounding box center [255, 141] width 6 height 6
drag, startPoint x: 271, startPoint y: 153, endPoint x: 256, endPoint y: 155, distance: 15.0
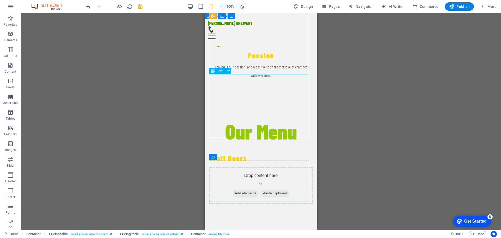
click at [12, 35] on icon "button" at bounding box center [10, 34] width 6 height 6
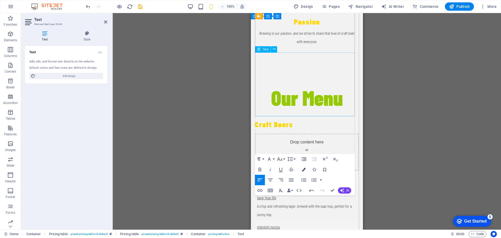
scroll to position [863, 0]
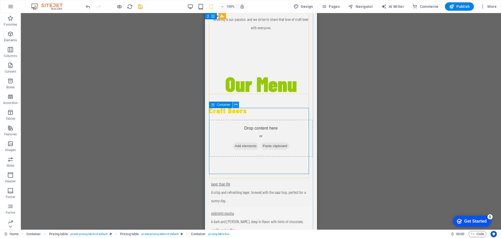
click at [234, 105] on icon at bounding box center [235, 104] width 3 height 5
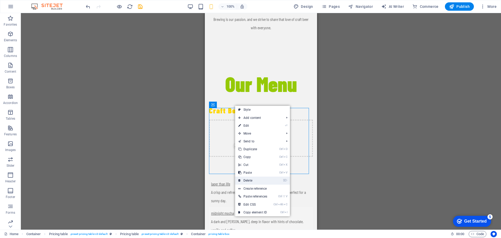
click at [254, 178] on link "⌦ Delete" at bounding box center [252, 180] width 35 height 8
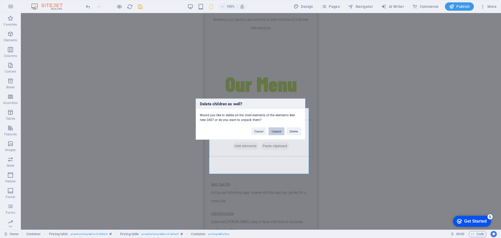
click at [279, 131] on button "Unpack" at bounding box center [276, 131] width 16 height 8
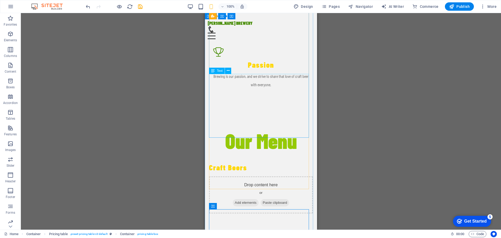
scroll to position [791, 0]
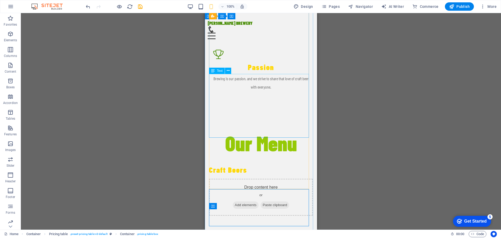
click at [228, 71] on icon at bounding box center [228, 70] width 3 height 5
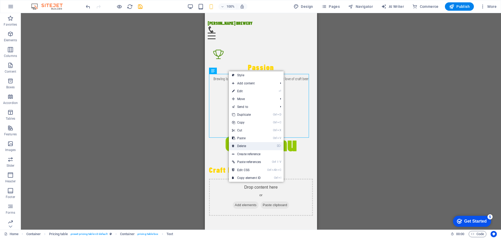
drag, startPoint x: 248, startPoint y: 143, endPoint x: 44, endPoint y: 130, distance: 204.9
click at [248, 143] on link "⌦ Delete" at bounding box center [246, 146] width 35 height 8
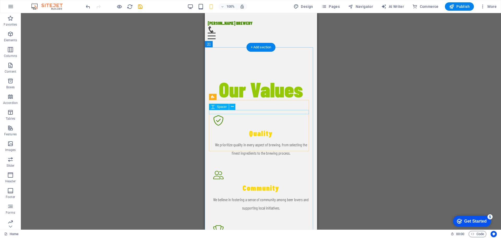
scroll to position [583, 0]
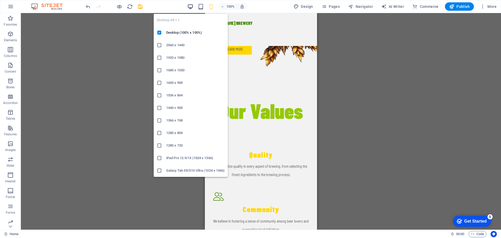
click at [191, 7] on icon "button" at bounding box center [190, 7] width 6 height 6
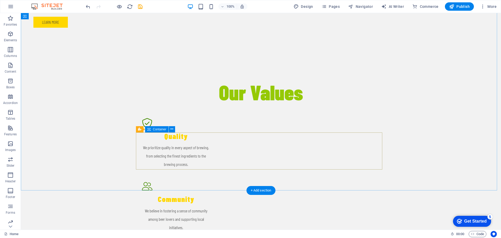
scroll to position [635, 0]
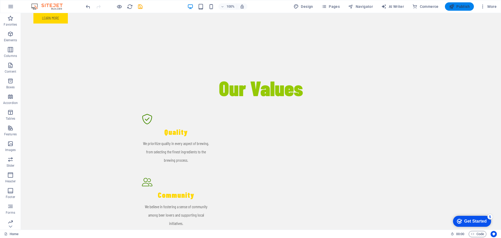
click at [456, 6] on span "Publish" at bounding box center [459, 6] width 21 height 5
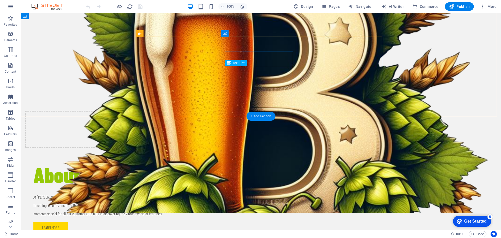
scroll to position [548, 0]
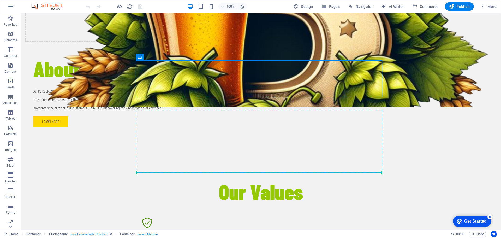
drag, startPoint x: 307, startPoint y: 75, endPoint x: 306, endPoint y: 170, distance: 94.9
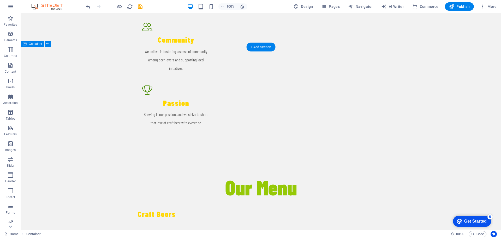
scroll to position [808, 0]
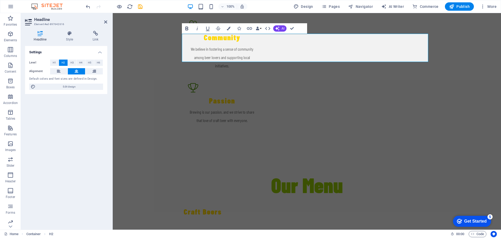
click at [185, 31] on icon "button" at bounding box center [187, 28] width 6 height 6
click at [186, 30] on icon "button" at bounding box center [186, 29] width 3 height 4
click at [185, 28] on icon "button" at bounding box center [187, 28] width 6 height 6
click at [186, 29] on icon "button" at bounding box center [187, 28] width 6 height 6
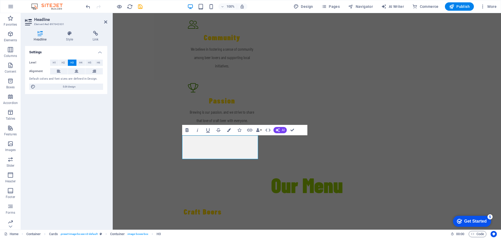
click at [186, 129] on icon "button" at bounding box center [187, 130] width 6 height 6
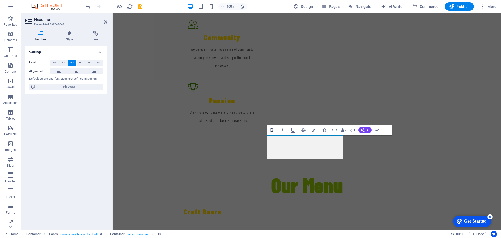
click at [271, 129] on icon "button" at bounding box center [271, 130] width 3 height 4
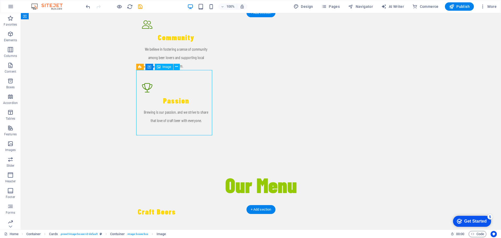
select select "vw"
select select "px"
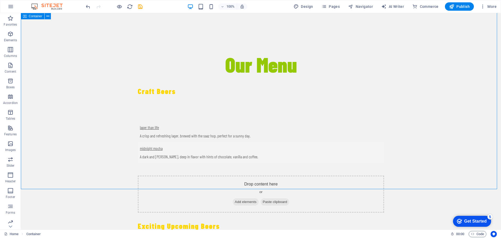
scroll to position [939, 0]
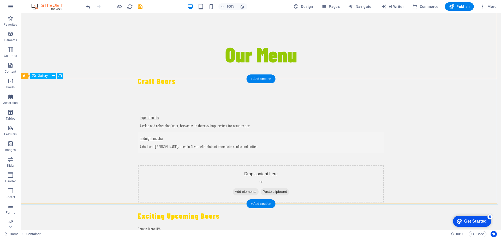
select select "px"
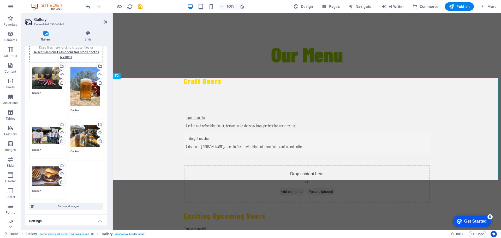
scroll to position [26, 0]
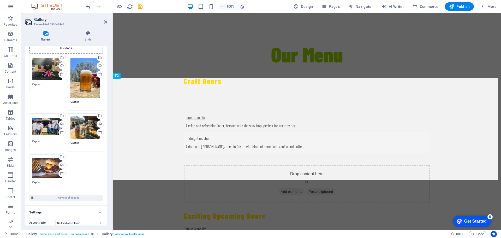
click at [49, 164] on div "Drag files here, click to choose files or select files from Files or our free s…" at bounding box center [47, 167] width 30 height 21
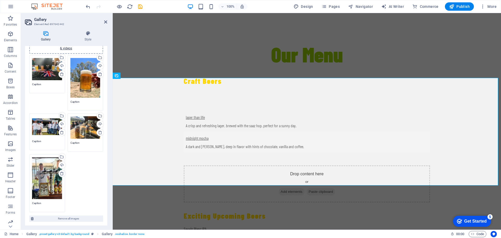
click at [61, 172] on icon at bounding box center [62, 173] width 4 height 4
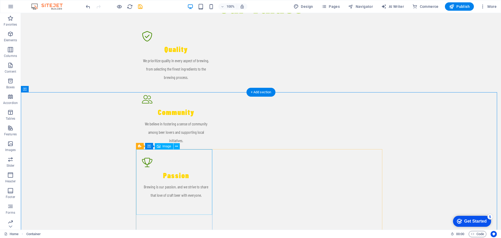
scroll to position [756, 0]
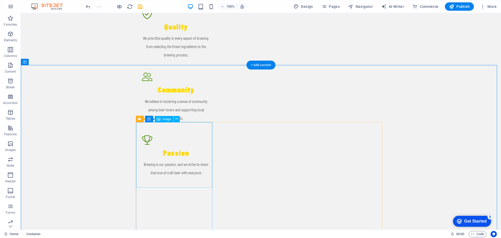
select select "vw"
select select "px"
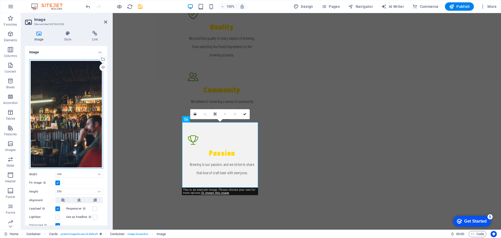
click at [71, 107] on div "Drag files here, click to choose files or select files from Files or our free s…" at bounding box center [66, 113] width 74 height 109
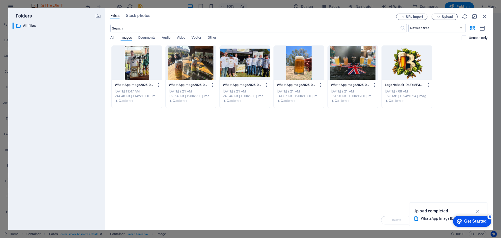
click at [142, 64] on div at bounding box center [137, 63] width 50 height 34
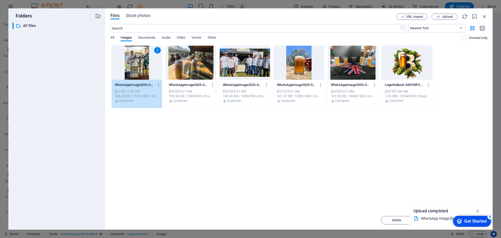
click at [138, 59] on div "1" at bounding box center [137, 63] width 50 height 34
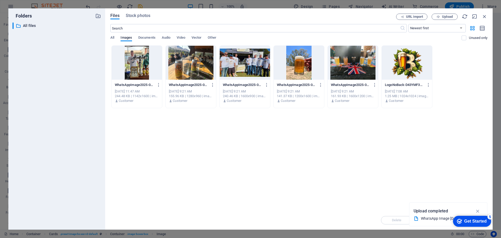
click at [138, 59] on div at bounding box center [137, 63] width 50 height 34
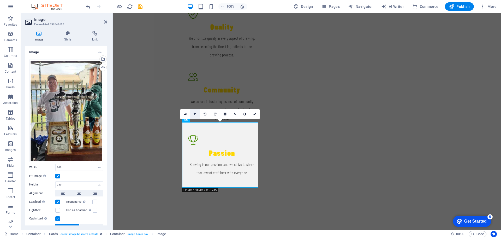
click at [195, 113] on icon at bounding box center [195, 113] width 3 height 3
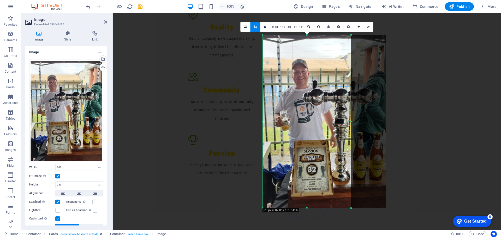
drag, startPoint x: 369, startPoint y: 121, endPoint x: 333, endPoint y: 124, distance: 35.3
click at [333, 124] on div "180 170 160 150 140 130 120 110 100 90 80 70 60 50 40 30 20 10 0 -10 -20 -30 -4…" at bounding box center [307, 121] width 88 height 173
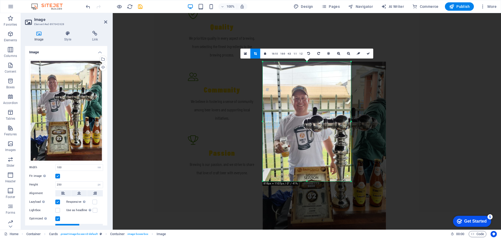
drag, startPoint x: 306, startPoint y: 207, endPoint x: 312, endPoint y: 154, distance: 53.5
click at [312, 154] on div "180 170 160 150 140 130 120 110 100 90 80 70 60 50 40 30 20 10 0 -10 -20 -30 -4…" at bounding box center [307, 120] width 88 height 119
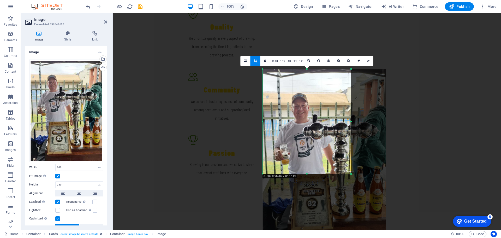
drag, startPoint x: 306, startPoint y: 181, endPoint x: 324, endPoint y: 145, distance: 40.2
click at [309, 166] on div "180 170 160 150 140 130 120 110 100 90 80 70 60 50 40 30 20 10 0 -10 -20 -30 -4…" at bounding box center [307, 121] width 88 height 105
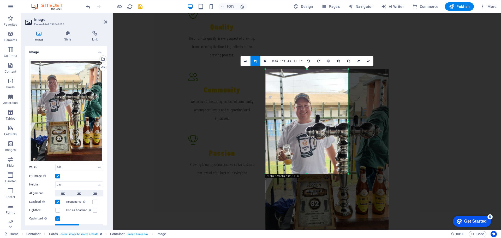
drag, startPoint x: 350, startPoint y: 123, endPoint x: 345, endPoint y: 122, distance: 5.5
click at [345, 122] on div "180 170 160 150 140 130 120 110 100 90 80 70 60 50 40 30 20 10 0 -10 -20 -30 -4…" at bounding box center [306, 121] width 83 height 104
click at [368, 61] on icon at bounding box center [367, 60] width 3 height 3
type input "317"
select select "px"
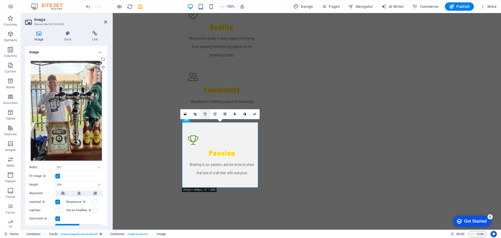
click at [204, 113] on icon at bounding box center [205, 113] width 3 height 3
click at [205, 114] on icon at bounding box center [205, 113] width 3 height 3
click at [212, 113] on link at bounding box center [215, 114] width 10 height 10
click at [214, 113] on icon at bounding box center [215, 113] width 3 height 3
click at [196, 113] on icon at bounding box center [195, 113] width 3 height 3
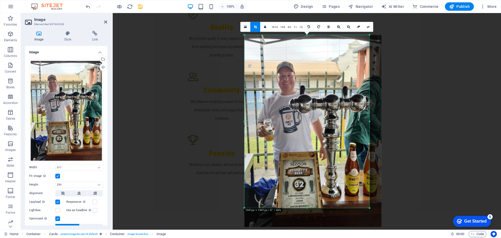
drag, startPoint x: 353, startPoint y: 179, endPoint x: 384, endPoint y: 233, distance: 62.2
click at [385, 229] on section "Favorites Elements Columns Content Boxes Accordion Tables Features Images Slide…" at bounding box center [250, 121] width 501 height 216
click at [369, 26] on icon at bounding box center [367, 26] width 3 height 3
type input "478"
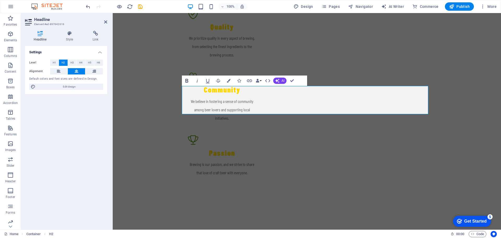
click at [188, 80] on icon "button" at bounding box center [186, 81] width 3 height 4
click at [186, 81] on icon "button" at bounding box center [187, 80] width 6 height 6
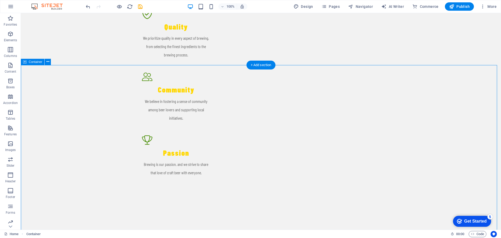
scroll to position [861, 0]
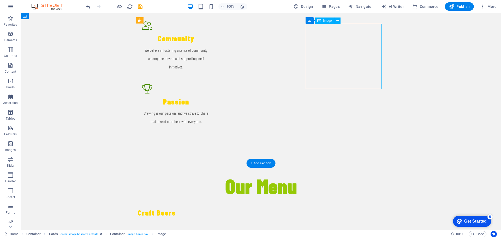
scroll to position [782, 0]
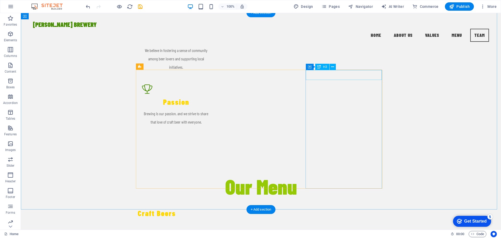
click at [345, 68] on icon at bounding box center [345, 66] width 3 height 5
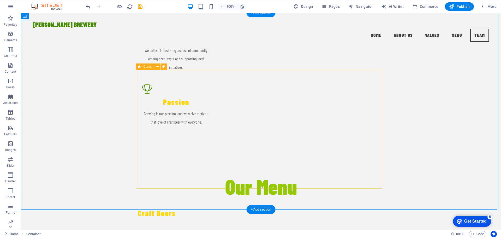
drag, startPoint x: 340, startPoint y: 93, endPoint x: 248, endPoint y: 94, distance: 92.1
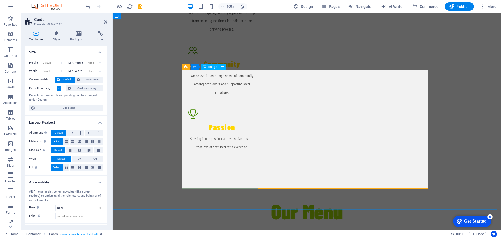
scroll to position [808, 0]
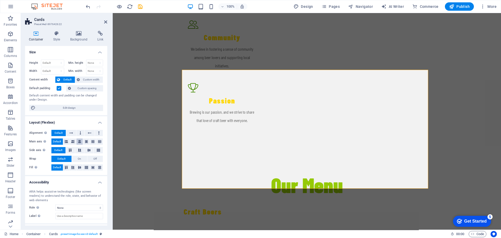
click at [79, 143] on icon at bounding box center [79, 141] width 3 height 6
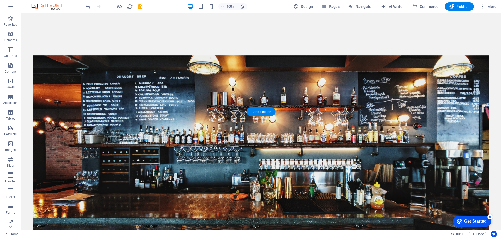
scroll to position [0, 0]
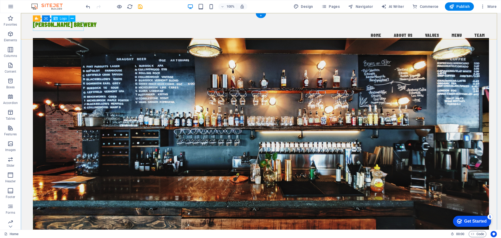
click at [62, 27] on div "[PERSON_NAME] BREWERY" at bounding box center [261, 24] width 456 height 9
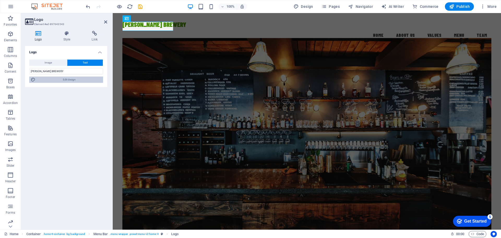
drag, startPoint x: 71, startPoint y: 80, endPoint x: 29, endPoint y: 14, distance: 78.4
click at [71, 80] on span "Edit design" at bounding box center [69, 79] width 64 height 6
select select "rem"
select select "300"
select select "px"
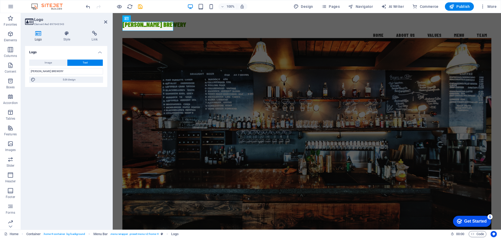
select select "rem"
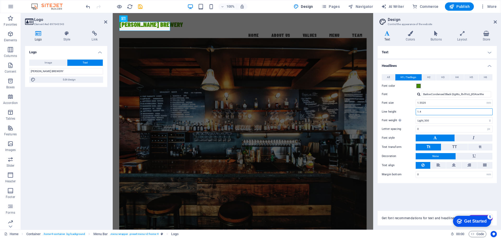
drag, startPoint x: 439, startPoint y: 110, endPoint x: 409, endPoint y: 116, distance: 31.4
click at [409, 116] on div "All H1 / Textlogo H2 H3 H4 H5 H6 Font color Font BarlowCondensed Black QIgMu_l6…" at bounding box center [436, 126] width 121 height 114
type input "2"
click at [415, 193] on div "Text Standard Bold Links Font color Font BarlowCondensed Light ToQ5mX8mLbErq2cH…" at bounding box center [436, 125] width 119 height 158
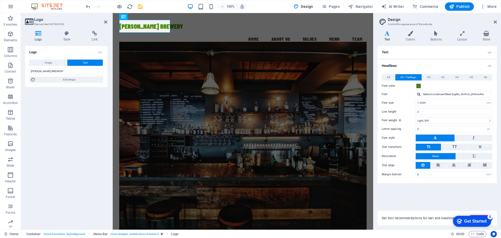
click at [497, 18] on aside "Design Control the appearance of the website Variants Text Colors Buttons Layou…" at bounding box center [437, 121] width 128 height 216
click at [495, 22] on icon at bounding box center [494, 22] width 3 height 4
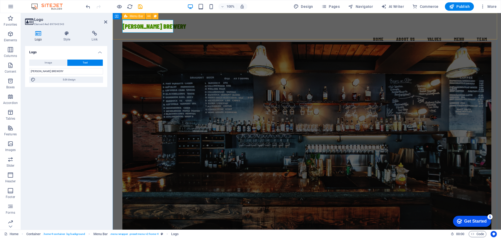
click at [292, 33] on nav "Home About Us Values Menu Team" at bounding box center [306, 39] width 369 height 13
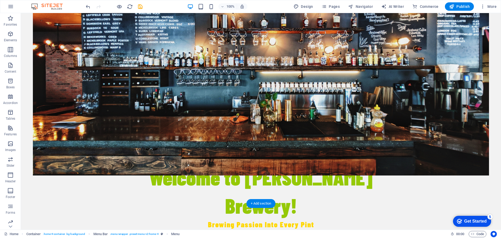
scroll to position [130, 0]
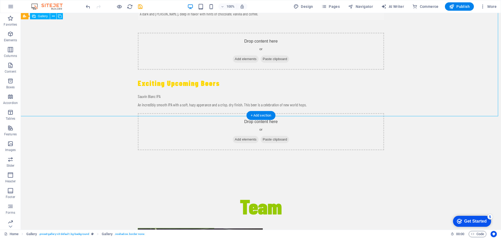
scroll to position [1028, 0]
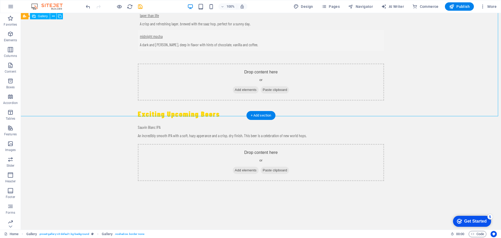
select select "px"
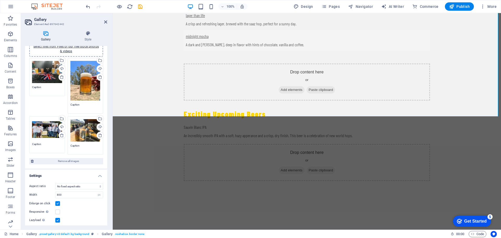
scroll to position [0, 0]
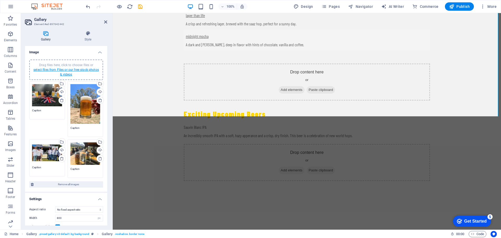
click at [68, 70] on link "select files from Files or our free stock photos & videos" at bounding box center [65, 72] width 65 height 8
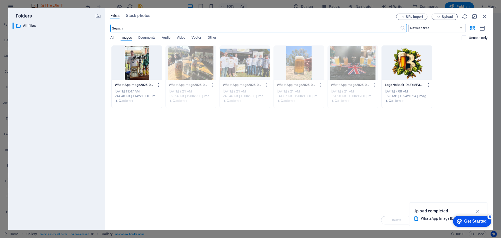
scroll to position [986, 0]
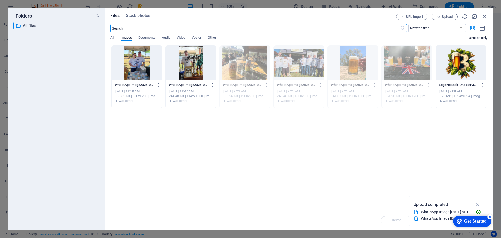
click at [142, 69] on div at bounding box center [137, 63] width 50 height 34
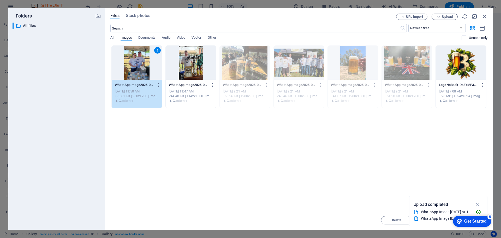
click at [142, 69] on div "1" at bounding box center [137, 63] width 50 height 34
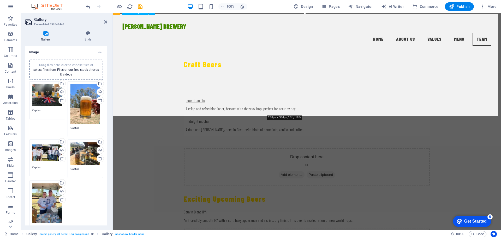
scroll to position [872, 0]
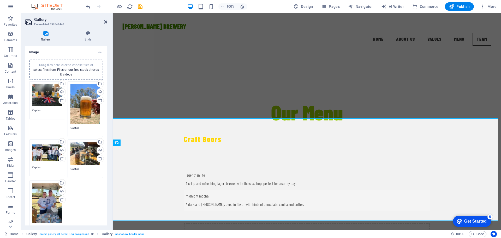
click at [105, 23] on icon at bounding box center [105, 22] width 3 height 4
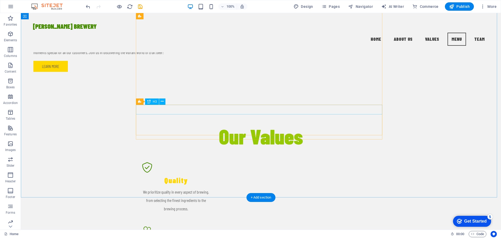
scroll to position [558, 0]
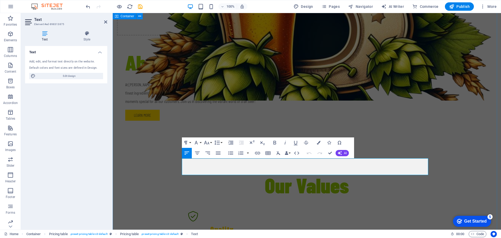
scroll to position [584, 0]
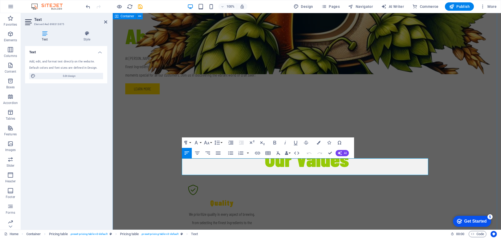
drag, startPoint x: 205, startPoint y: 162, endPoint x: 180, endPoint y: 162, distance: 24.8
click at [295, 143] on icon "button" at bounding box center [295, 142] width 6 height 6
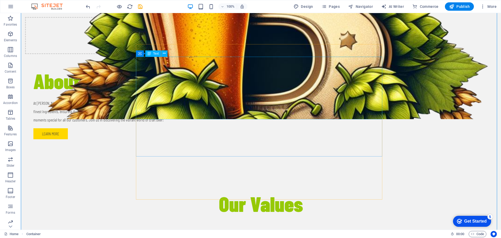
scroll to position [559, 0]
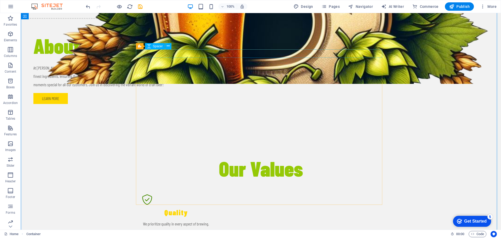
click at [150, 47] on icon at bounding box center [149, 46] width 4 height 6
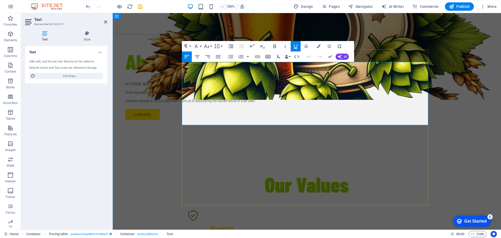
drag, startPoint x: 183, startPoint y: 65, endPoint x: 186, endPoint y: 67, distance: 3.3
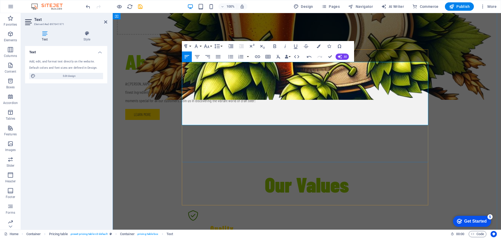
drag, startPoint x: 189, startPoint y: 67, endPoint x: 199, endPoint y: 63, distance: 10.9
click at [233, 61] on button "Unordered List" at bounding box center [231, 56] width 10 height 10
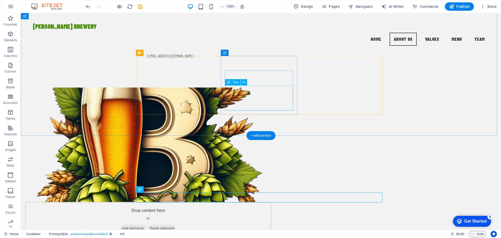
scroll to position [246, 0]
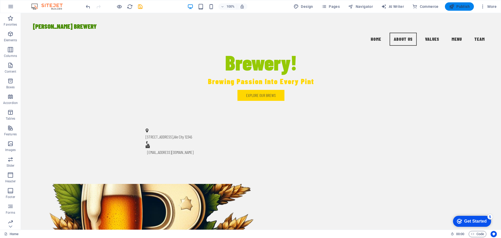
click at [456, 4] on span "Publish" at bounding box center [459, 6] width 21 height 5
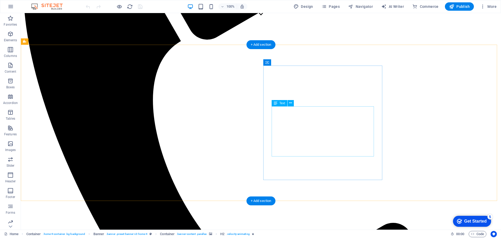
scroll to position [209, 0]
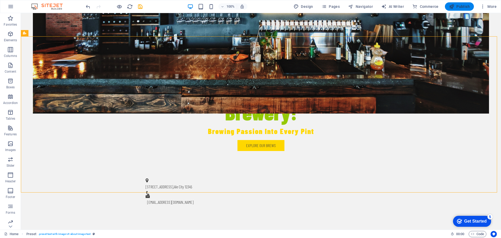
click at [463, 7] on span "Publish" at bounding box center [459, 6] width 21 height 5
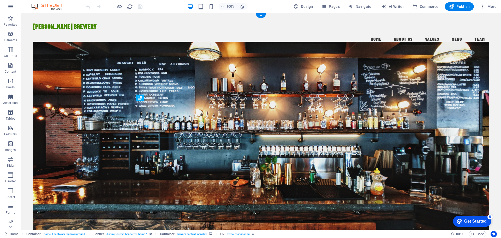
click at [430, 120] on figure at bounding box center [261, 140] width 456 height 197
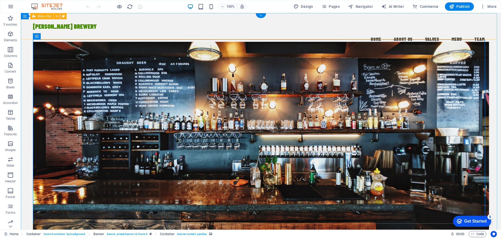
click at [79, 16] on div "[PERSON_NAME] BREWERY Menu Home About Us Values Menu Team" at bounding box center [261, 32] width 480 height 39
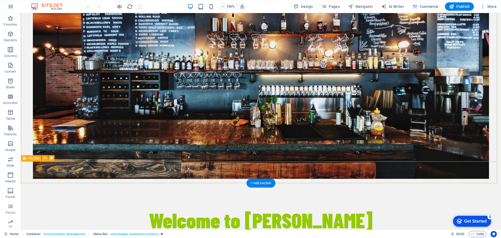
scroll to position [78, 0]
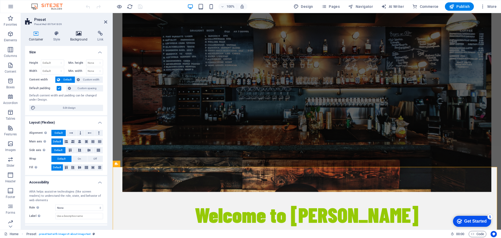
click at [78, 33] on icon at bounding box center [78, 33] width 25 height 5
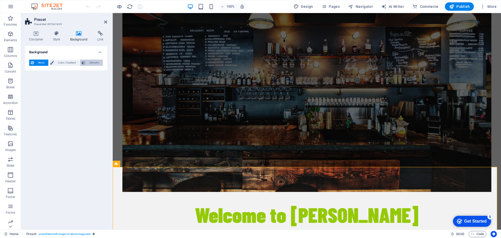
click at [92, 63] on span "Element" at bounding box center [94, 62] width 14 height 6
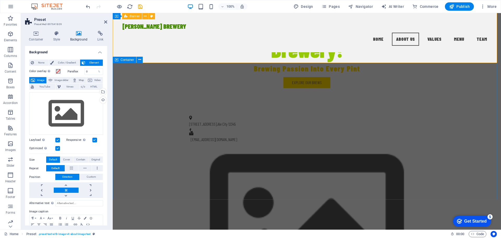
scroll to position [155, 0]
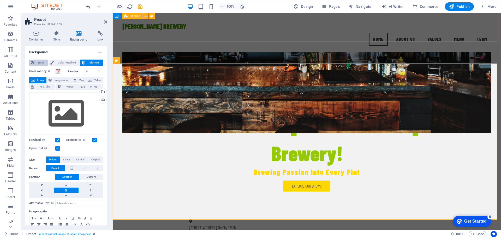
click at [40, 62] on span "None" at bounding box center [40, 62] width 11 height 6
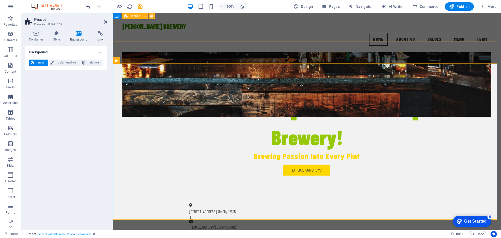
click at [106, 22] on icon at bounding box center [105, 22] width 3 height 4
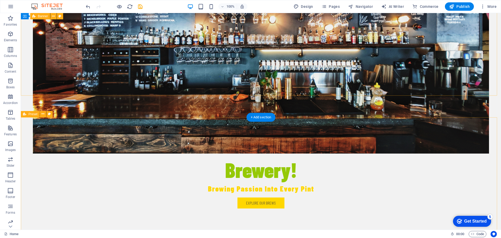
scroll to position [180, 0]
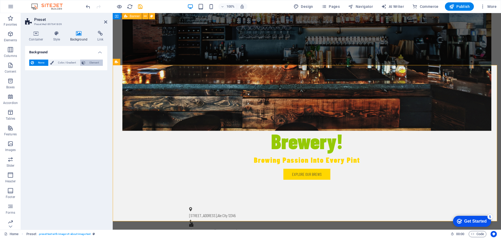
click at [93, 62] on span "Element" at bounding box center [94, 62] width 14 height 6
